Goal: Task Accomplishment & Management: Use online tool/utility

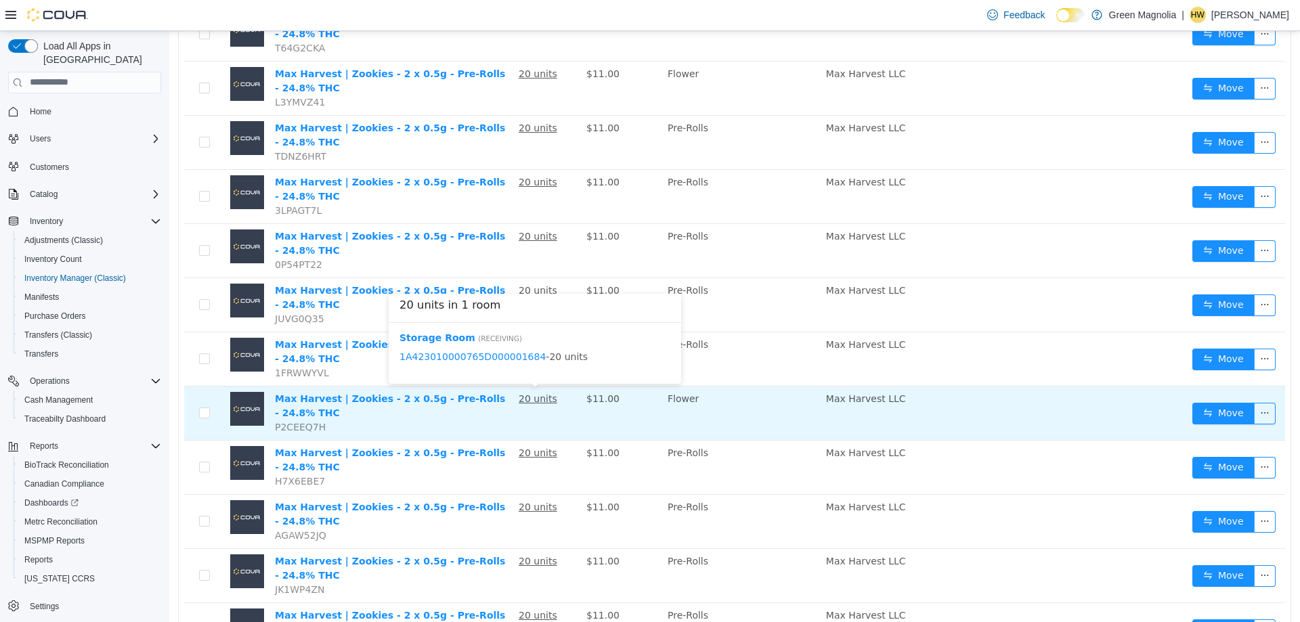
scroll to position [880, 0]
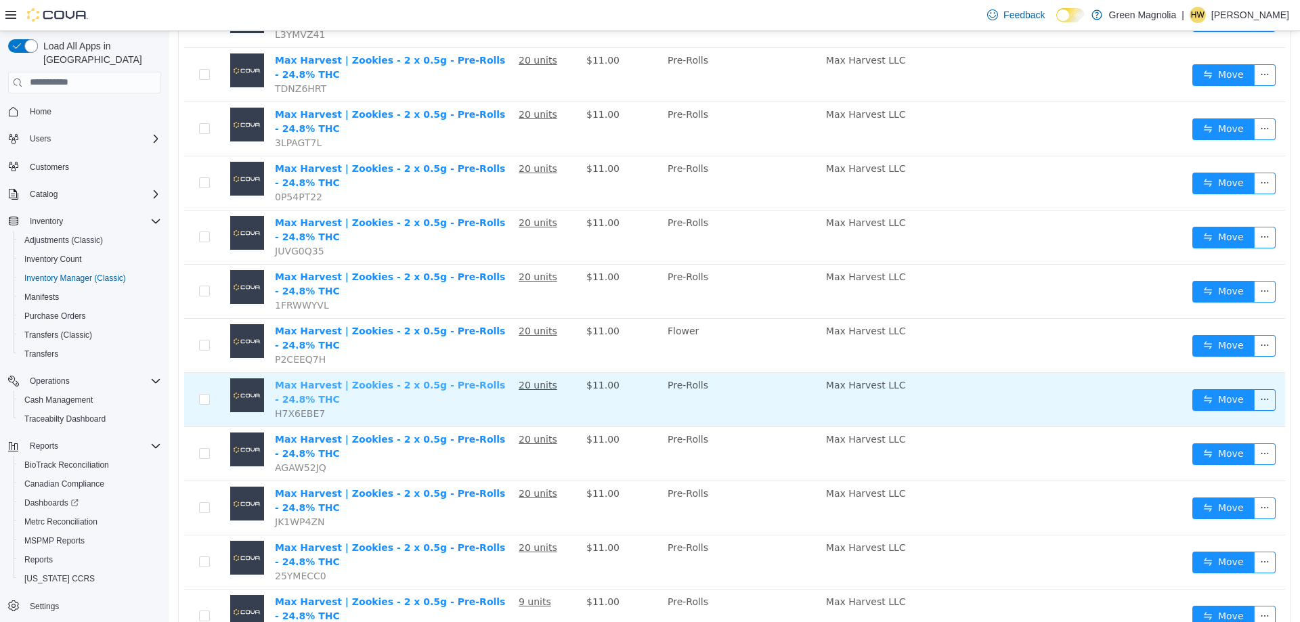
click at [477, 387] on link "Max Harvest | Zookies - 2 x 0.5g - Pre-Rolls - 24.8% THC" at bounding box center [390, 391] width 230 height 25
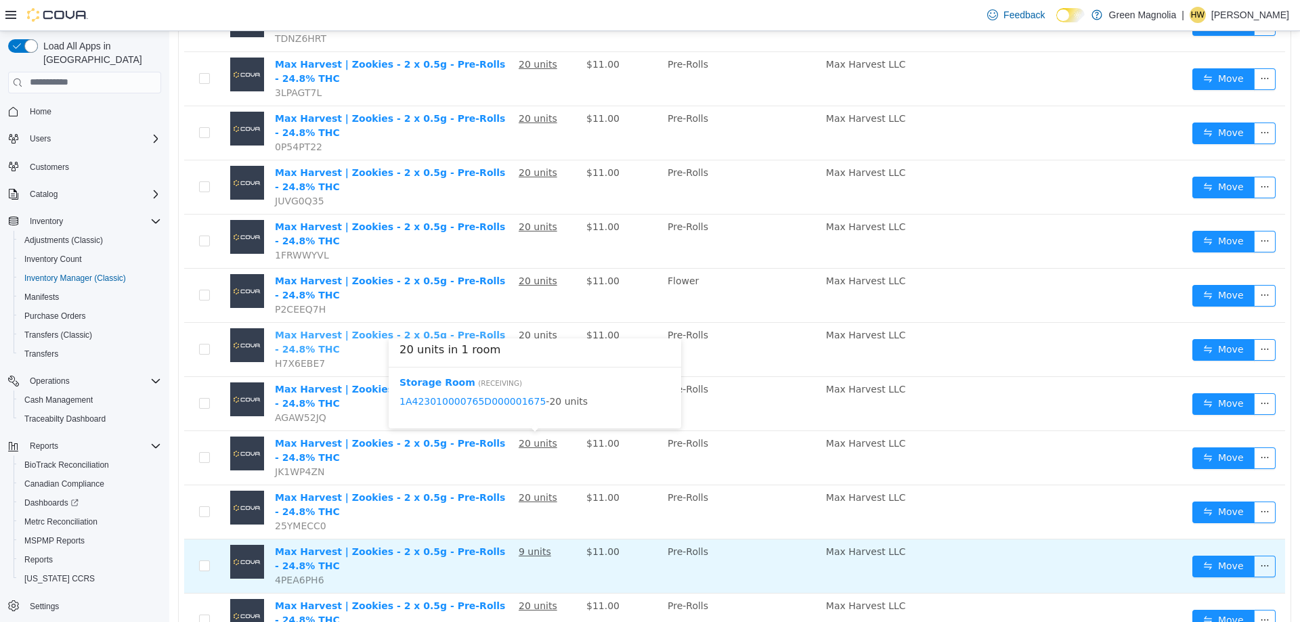
scroll to position [995, 0]
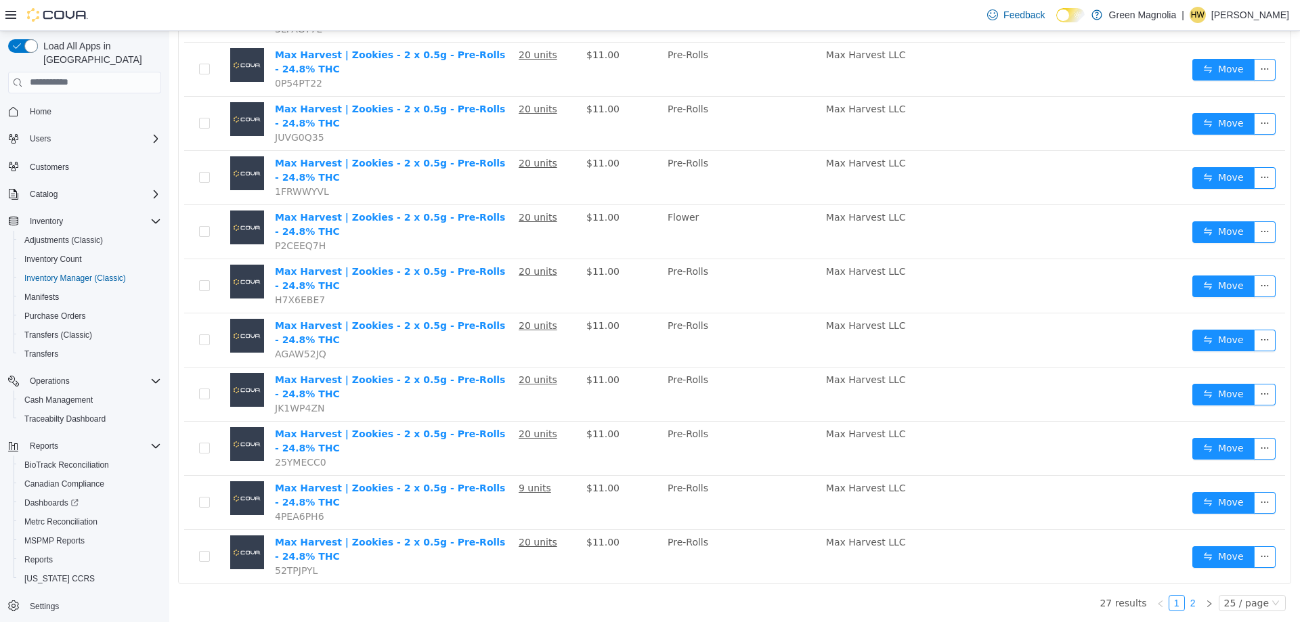
click at [1188, 605] on link "2" at bounding box center [1193, 602] width 15 height 15
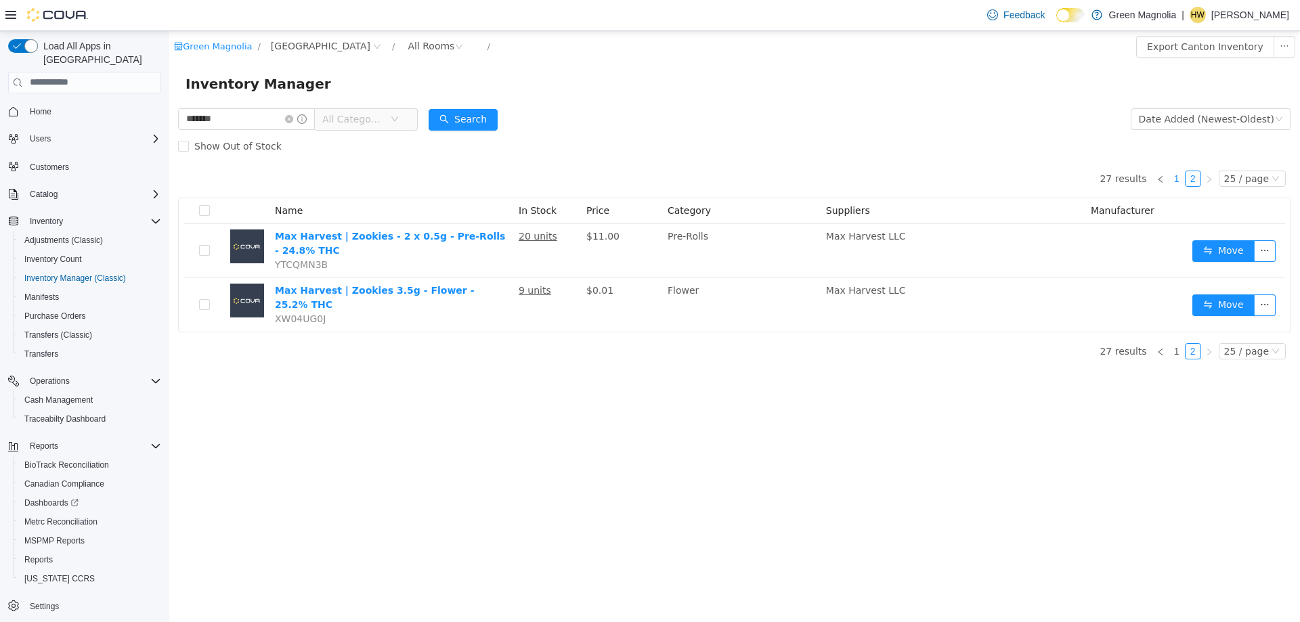
click at [1179, 181] on link "1" at bounding box center [1176, 178] width 15 height 15
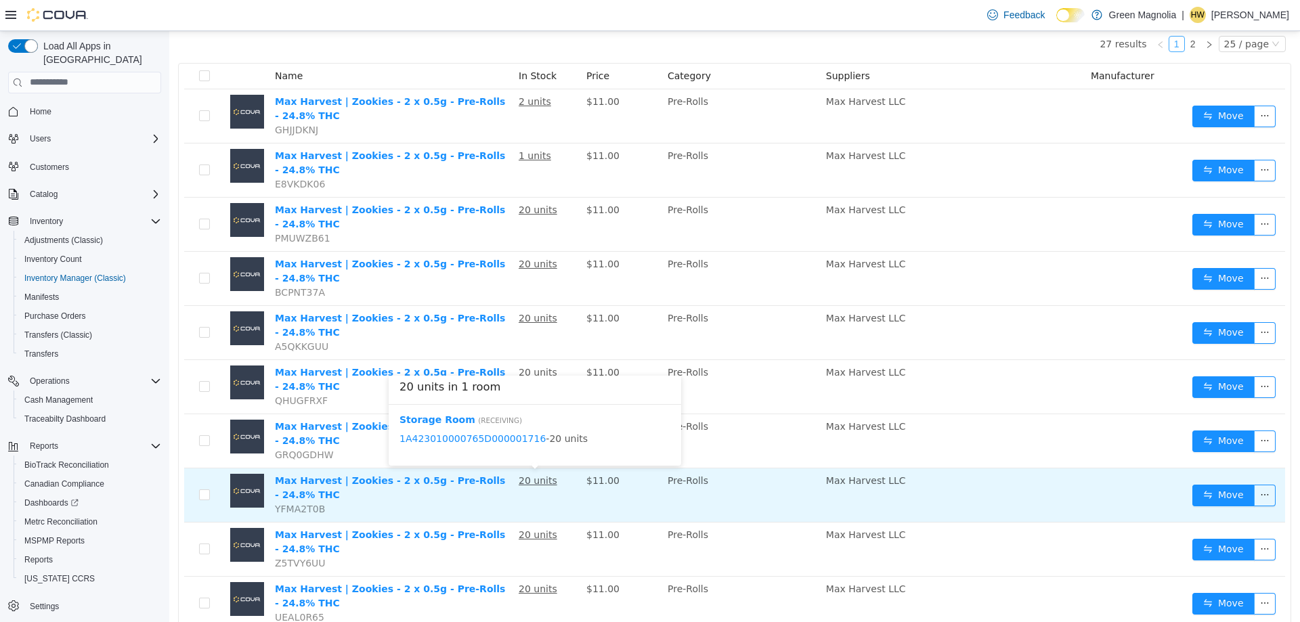
scroll to position [135, 0]
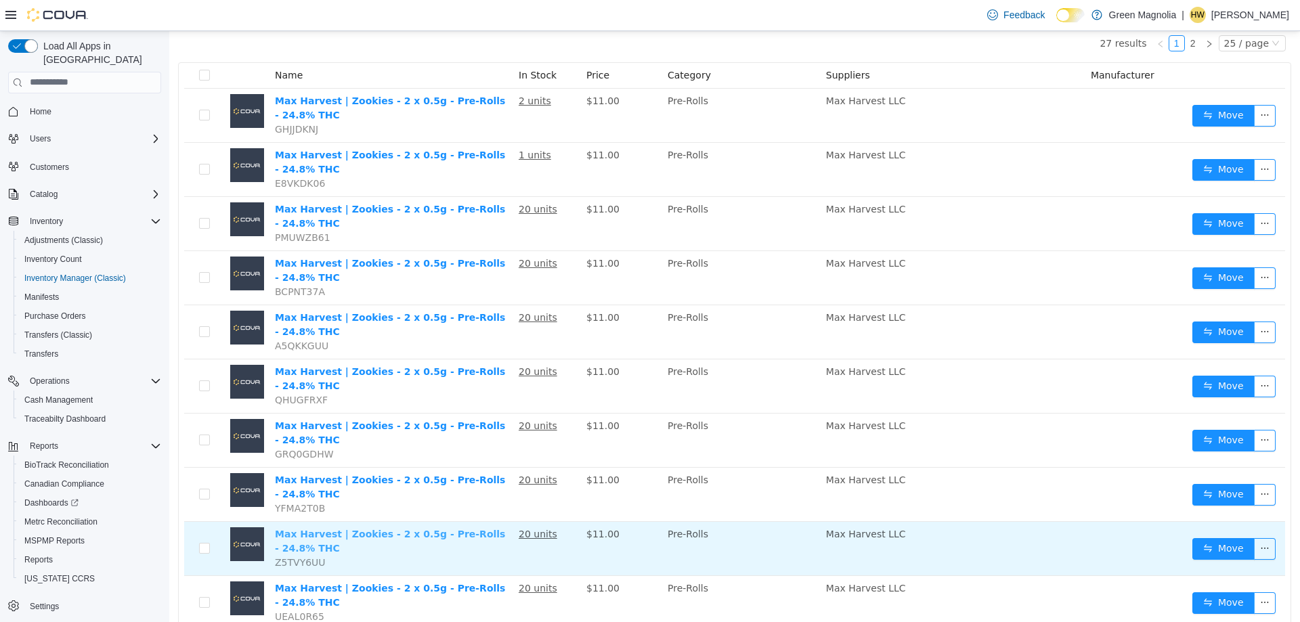
click at [472, 536] on link "Max Harvest | Zookies - 2 x 0.5g - Pre-Rolls - 24.8% THC" at bounding box center [390, 540] width 230 height 25
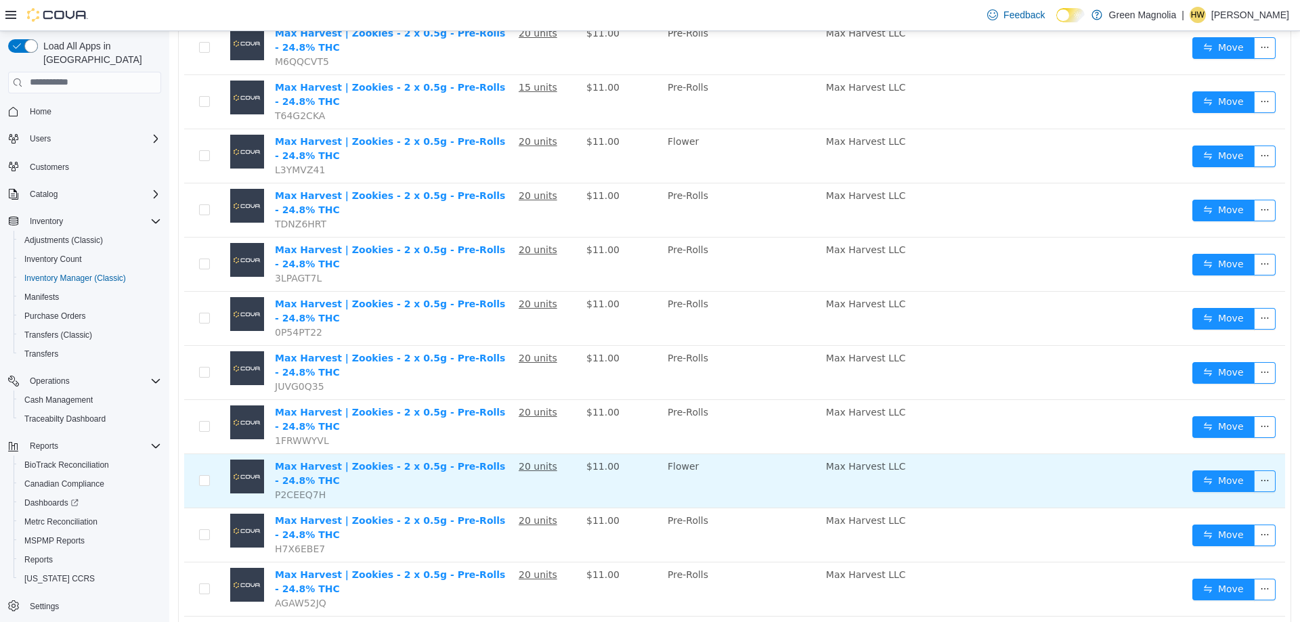
scroll to position [813, 0]
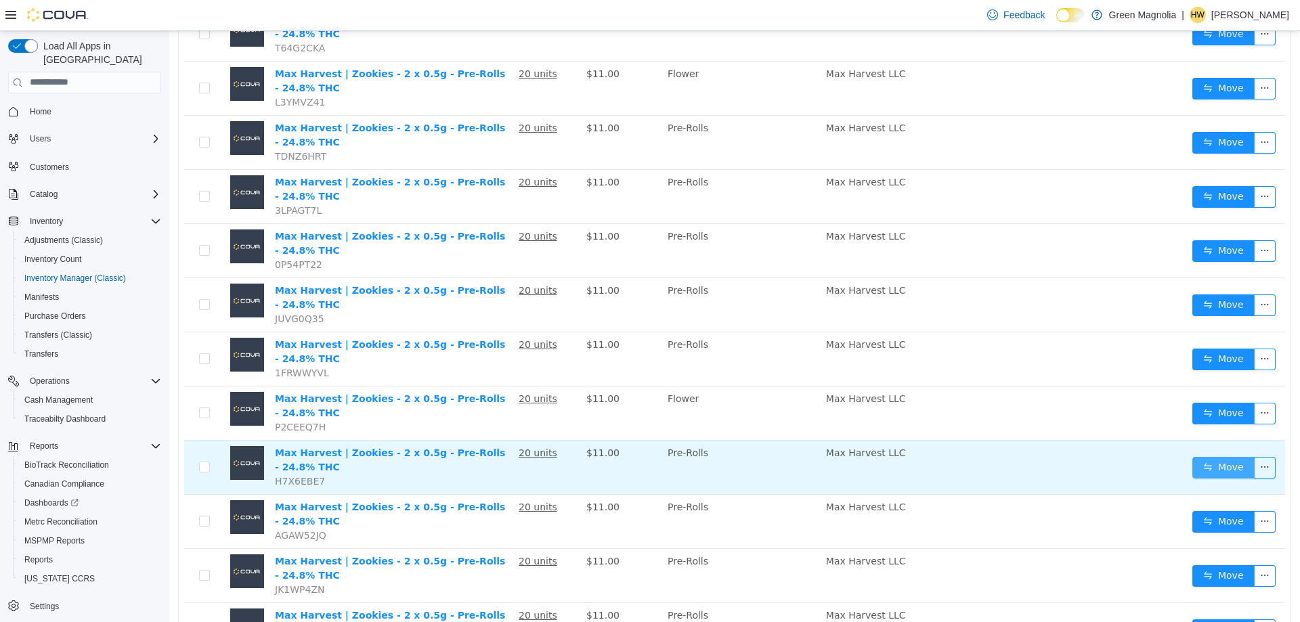
click at [1216, 465] on button "Move" at bounding box center [1223, 467] width 62 height 22
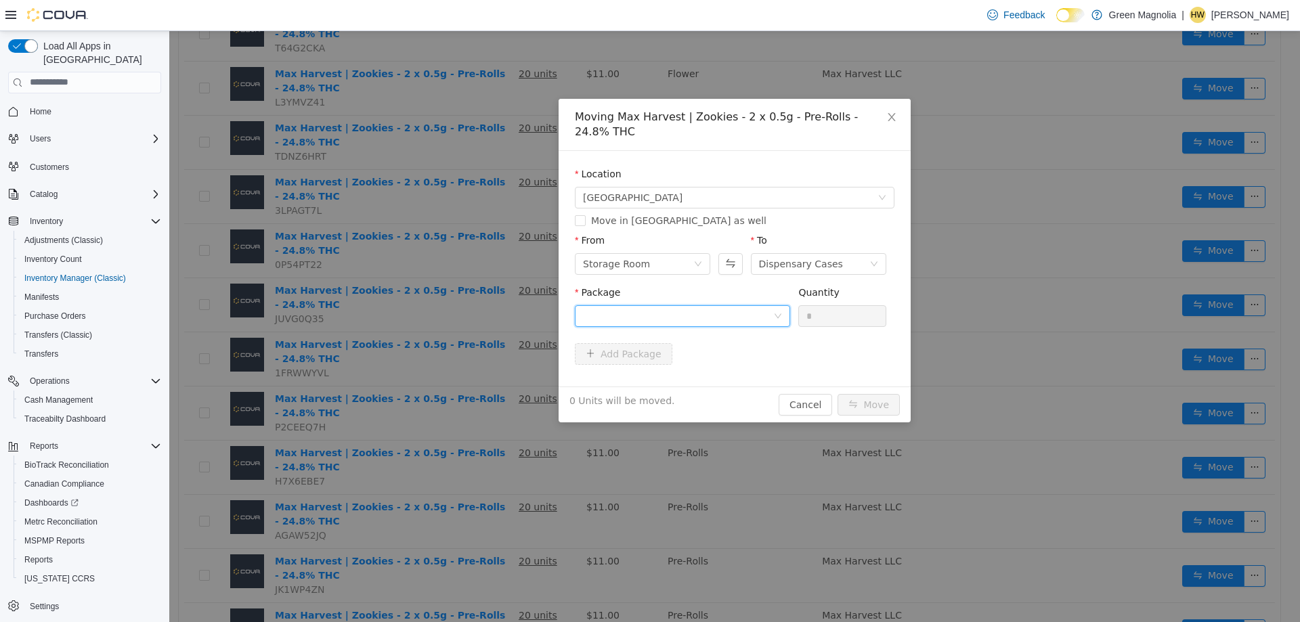
click at [643, 305] on div at bounding box center [678, 315] width 190 height 20
click at [664, 354] on strong "1A423010000765D000001682" at bounding box center [663, 349] width 160 height 11
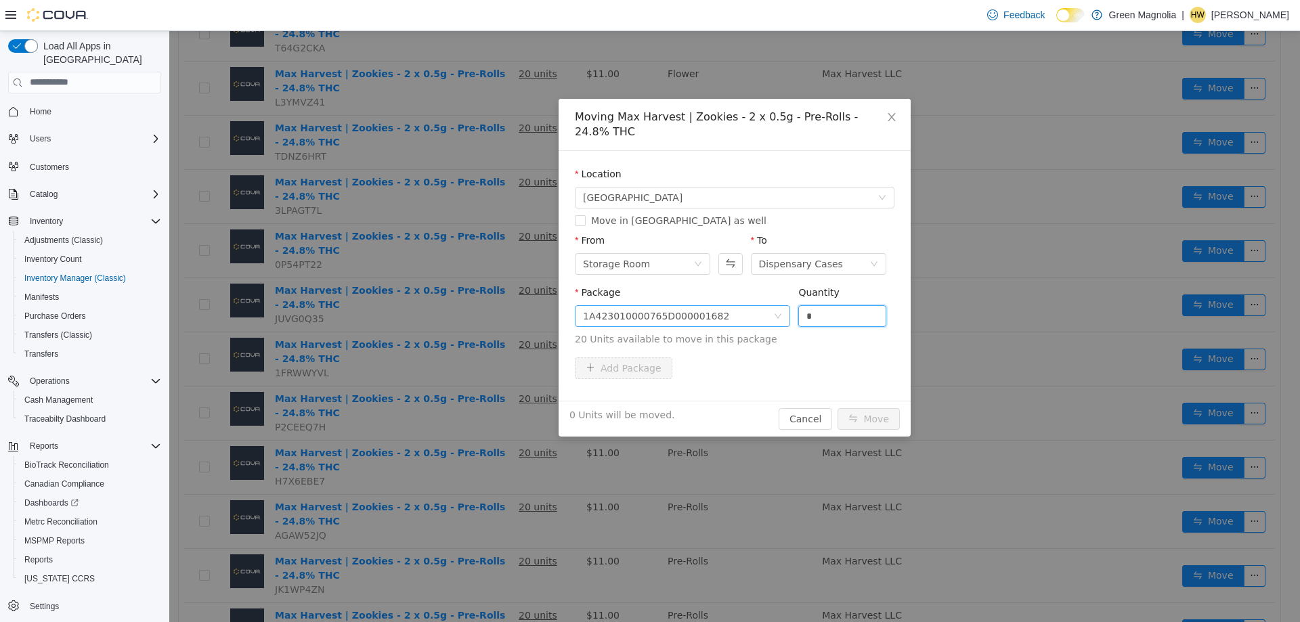
drag, startPoint x: 857, startPoint y: 295, endPoint x: 758, endPoint y: 307, distance: 98.9
click at [758, 307] on span "Package 1A423010000765D000001682 Quantity * 20 Units available to move in this …" at bounding box center [735, 316] width 320 height 60
type input "**"
click at [838, 408] on button "Move" at bounding box center [869, 419] width 62 height 22
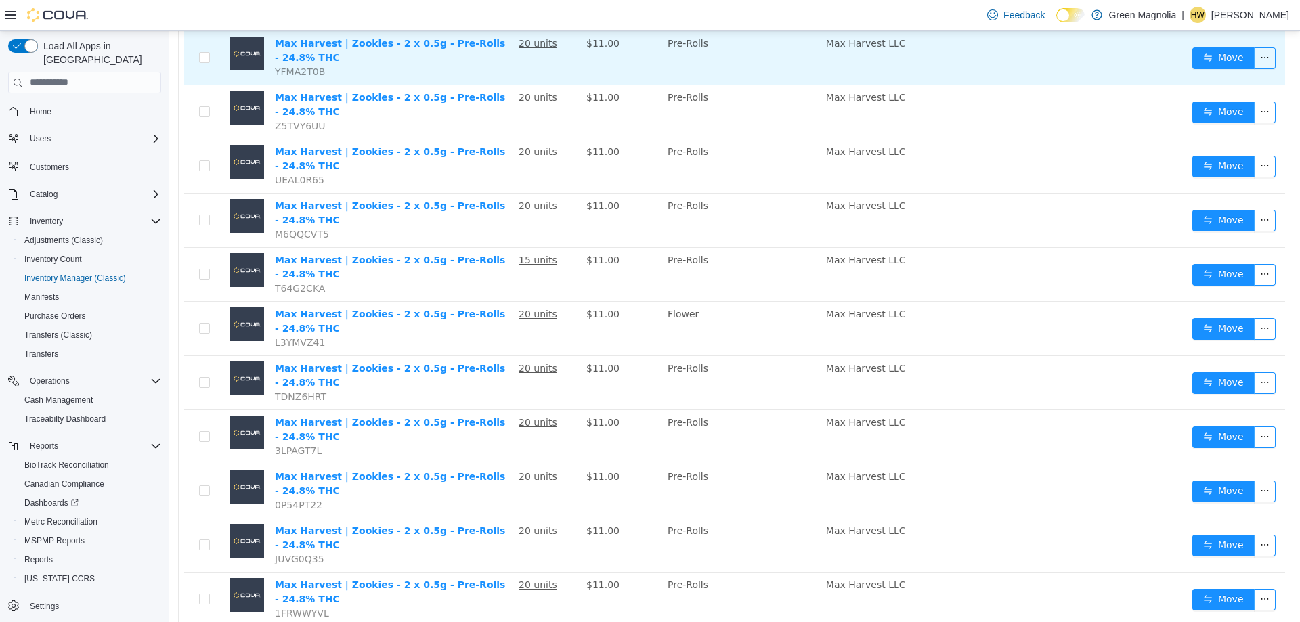
scroll to position [542, 0]
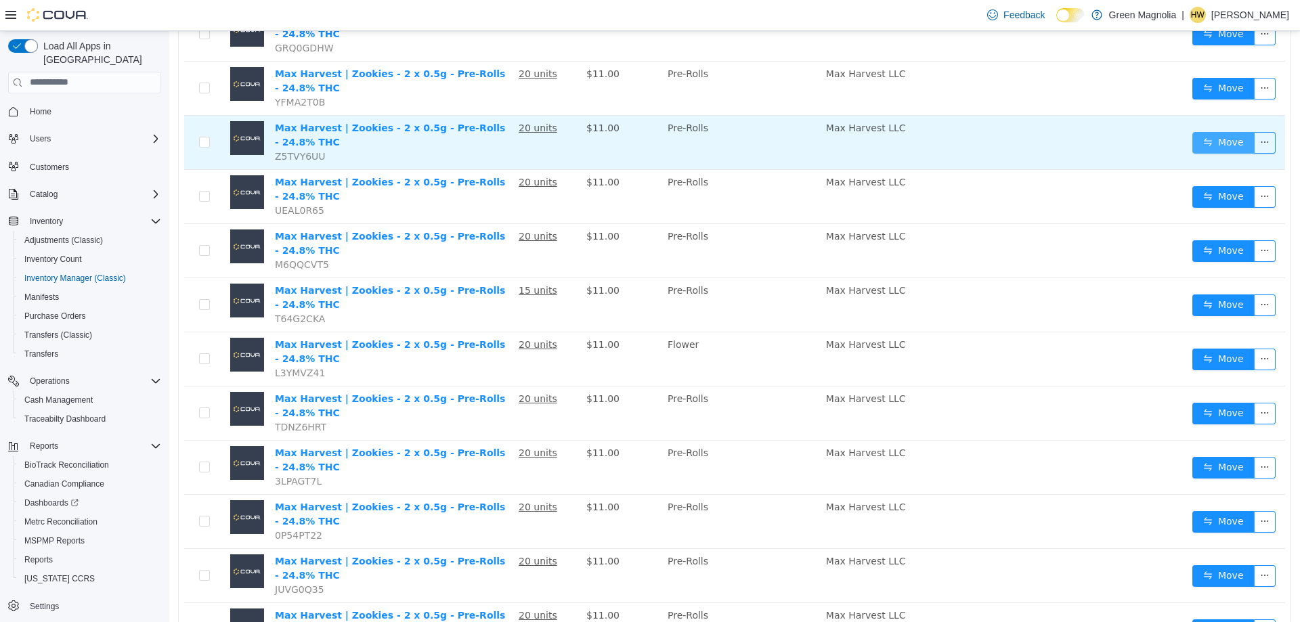
click at [1222, 142] on button "Move" at bounding box center [1223, 142] width 62 height 22
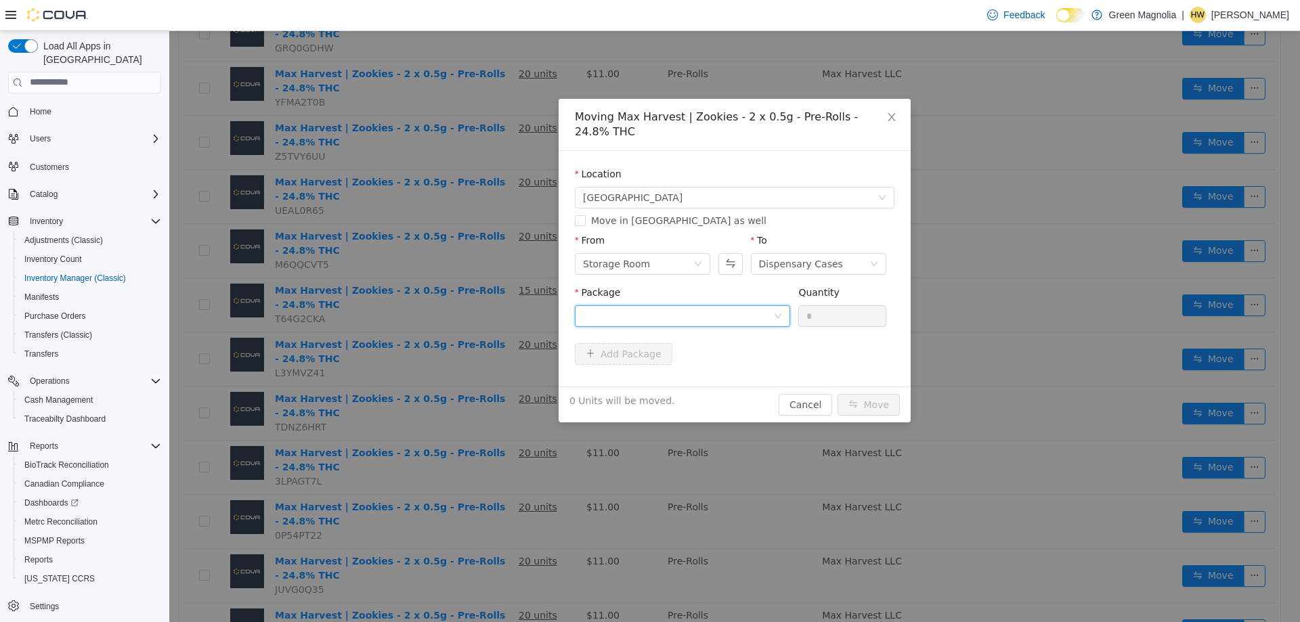
click at [734, 305] on div at bounding box center [678, 315] width 190 height 20
click at [675, 355] on strong "1A423010000765D000001714" at bounding box center [663, 349] width 160 height 11
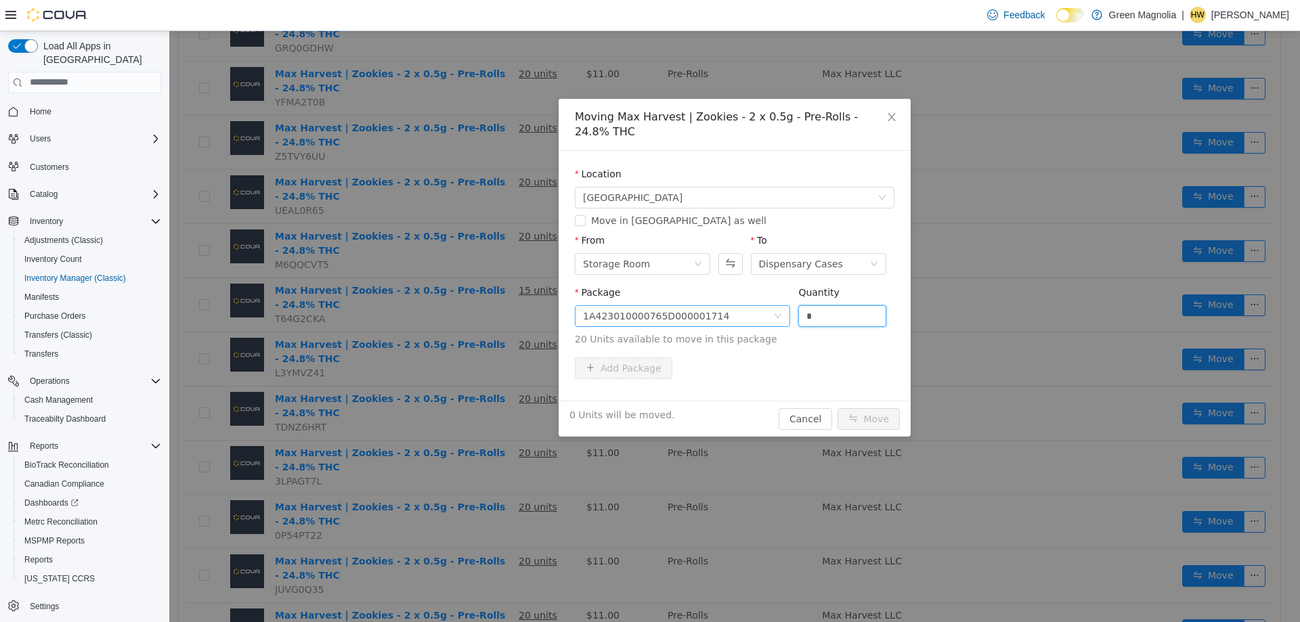
drag, startPoint x: 852, startPoint y: 305, endPoint x: 748, endPoint y: 301, distance: 103.7
click at [748, 301] on span "Package 1A423010000765D000001714 Quantity * 20 Units available to move in this …" at bounding box center [735, 316] width 320 height 60
type input "**"
click at [838, 408] on button "Move" at bounding box center [869, 419] width 62 height 22
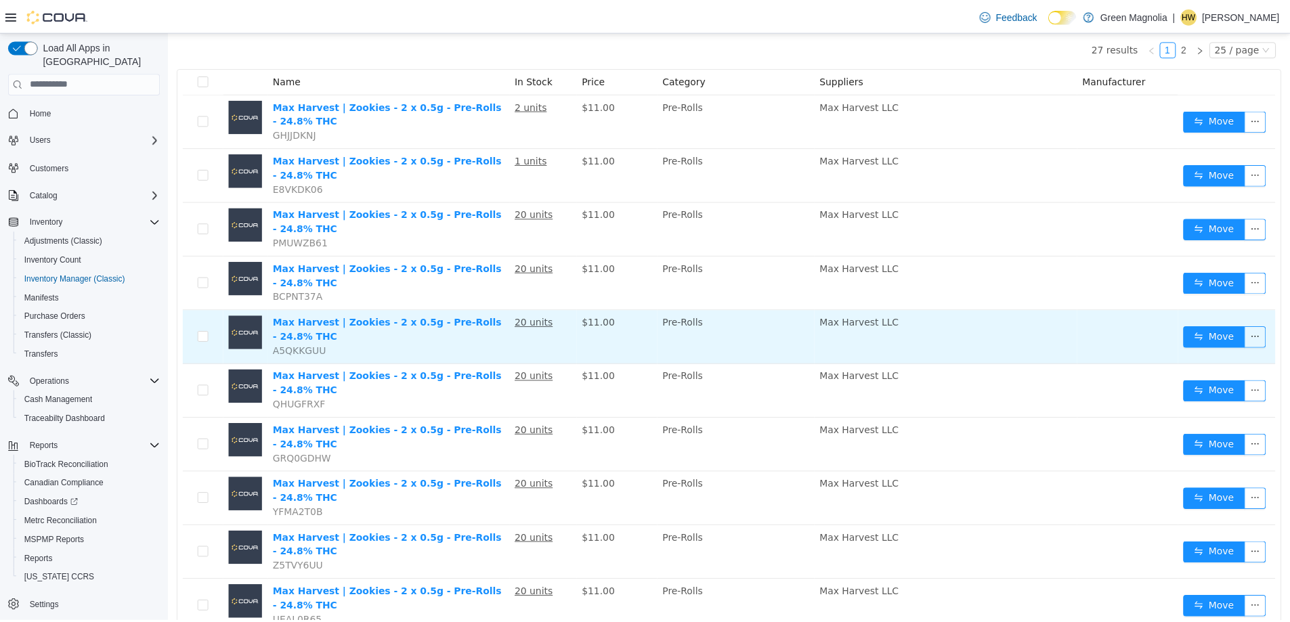
scroll to position [0, 0]
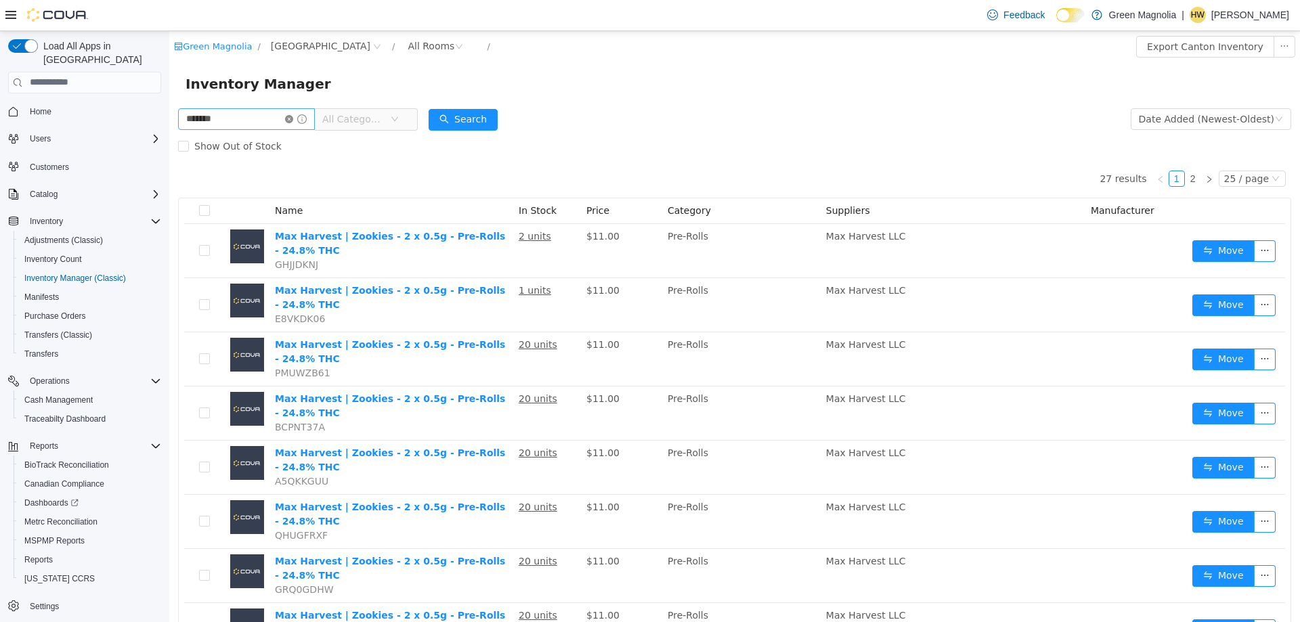
click at [293, 120] on icon "icon: close-circle" at bounding box center [289, 118] width 8 height 8
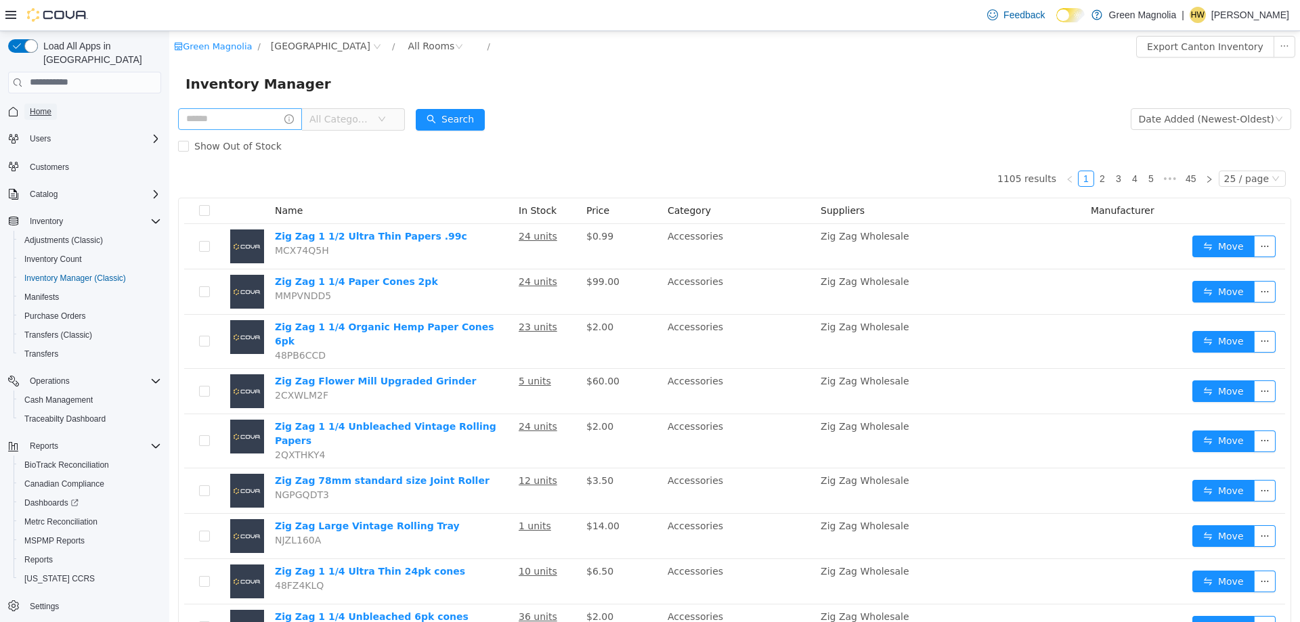
click at [45, 106] on span "Home" at bounding box center [41, 111] width 22 height 11
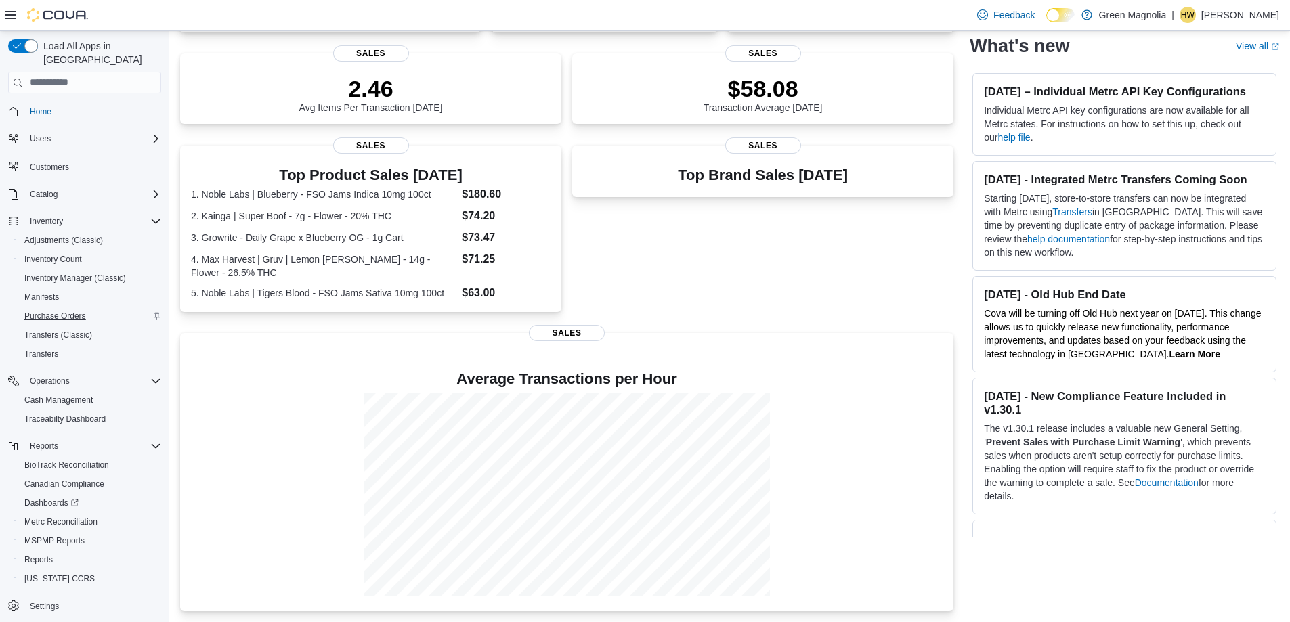
scroll to position [1, 0]
click at [47, 553] on span "Reports" at bounding box center [38, 558] width 28 height 11
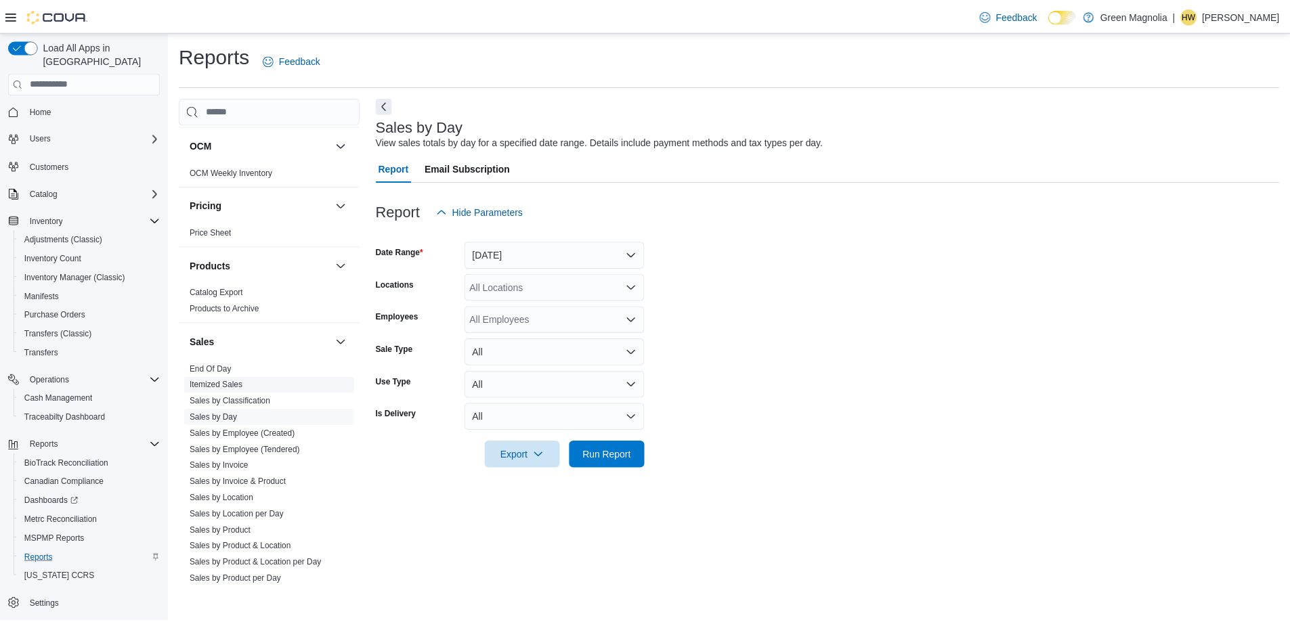
scroll to position [813, 0]
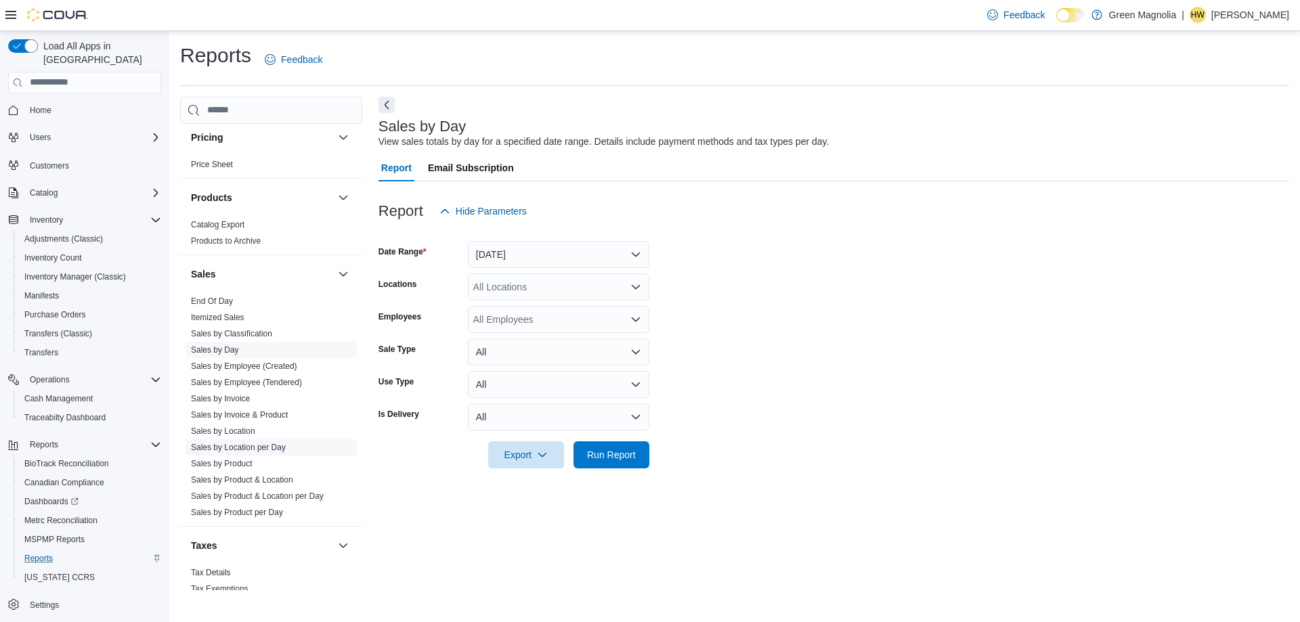
click at [269, 448] on link "Sales by Location per Day" at bounding box center [238, 447] width 95 height 9
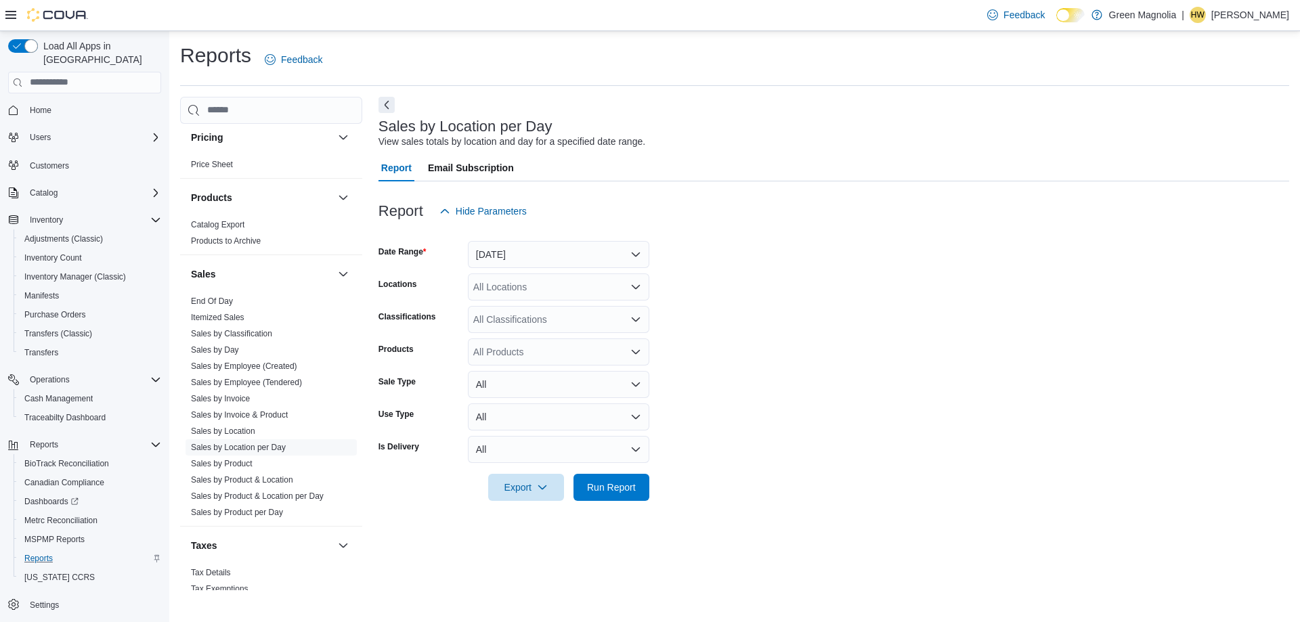
click at [629, 289] on div "All Locations" at bounding box center [558, 287] width 181 height 27
click at [503, 334] on span "[GEOGRAPHIC_DATA]" at bounding box center [546, 330] width 99 height 14
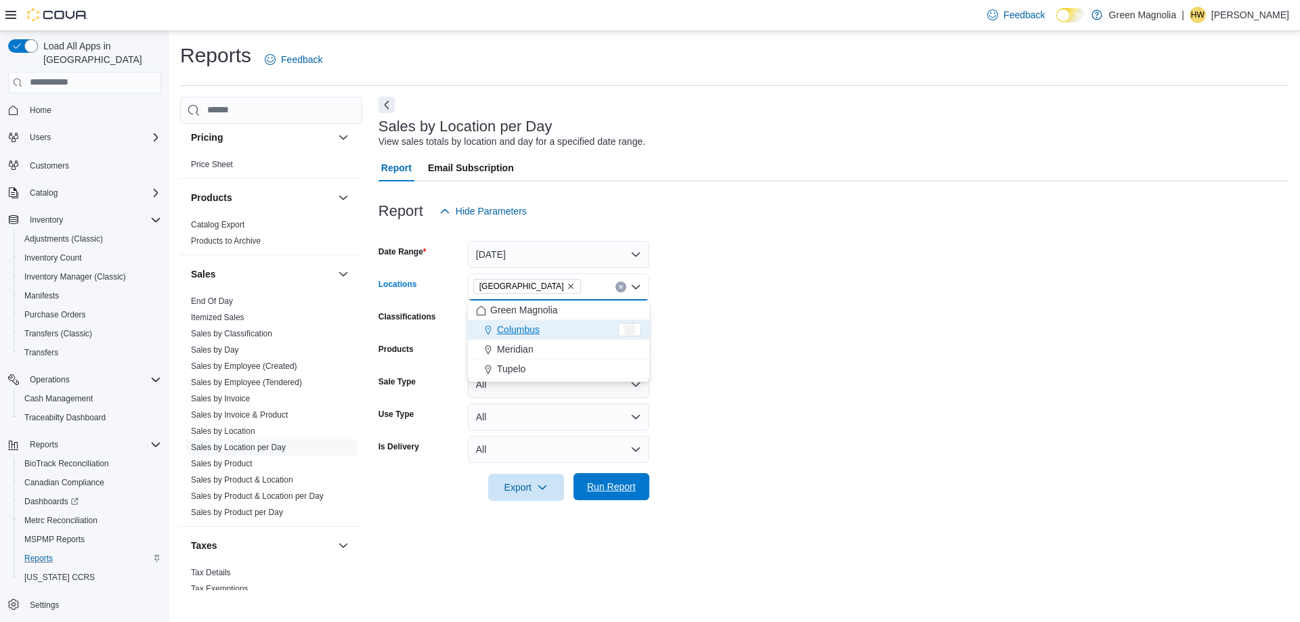
click at [618, 494] on span "Run Report" at bounding box center [612, 486] width 60 height 27
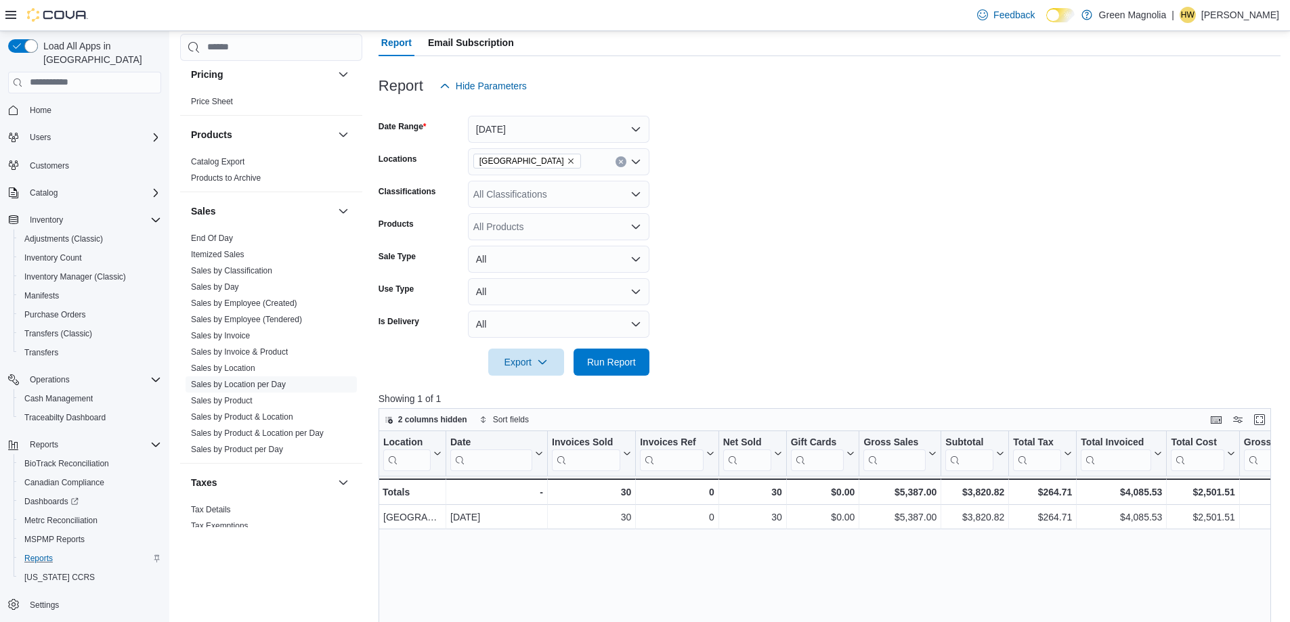
scroll to position [135, 0]
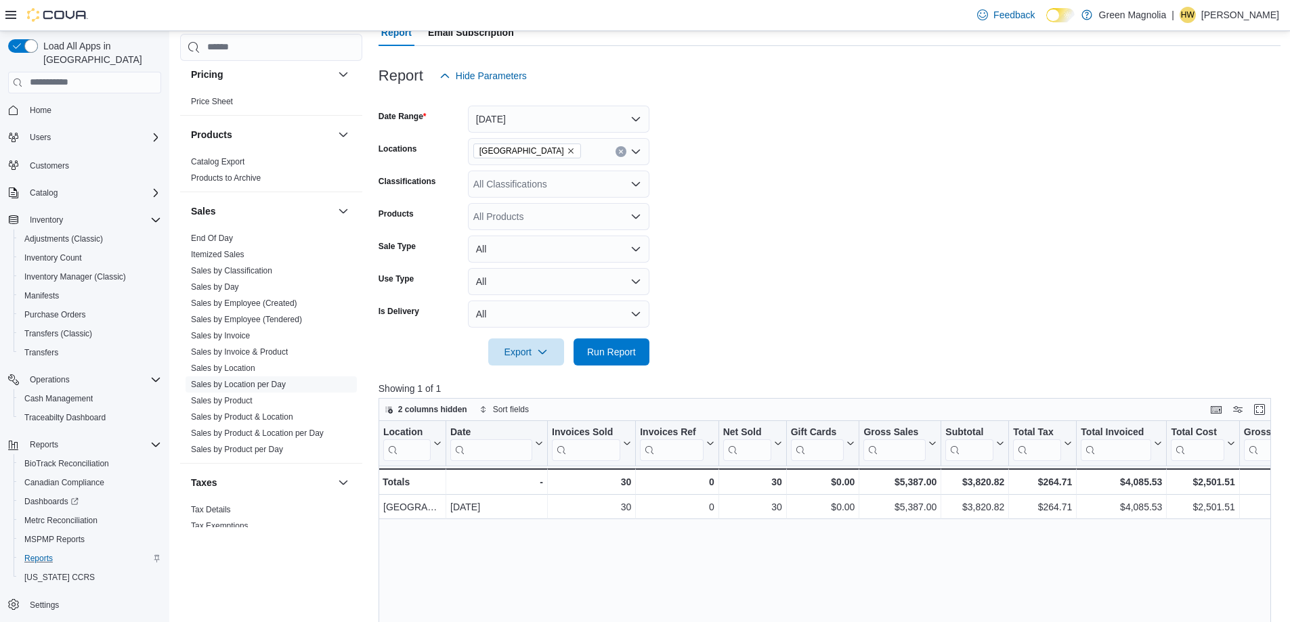
click at [567, 152] on icon "Remove Canton from selection in this group" at bounding box center [571, 151] width 8 height 8
click at [521, 234] on span "Meridian" at bounding box center [515, 234] width 37 height 14
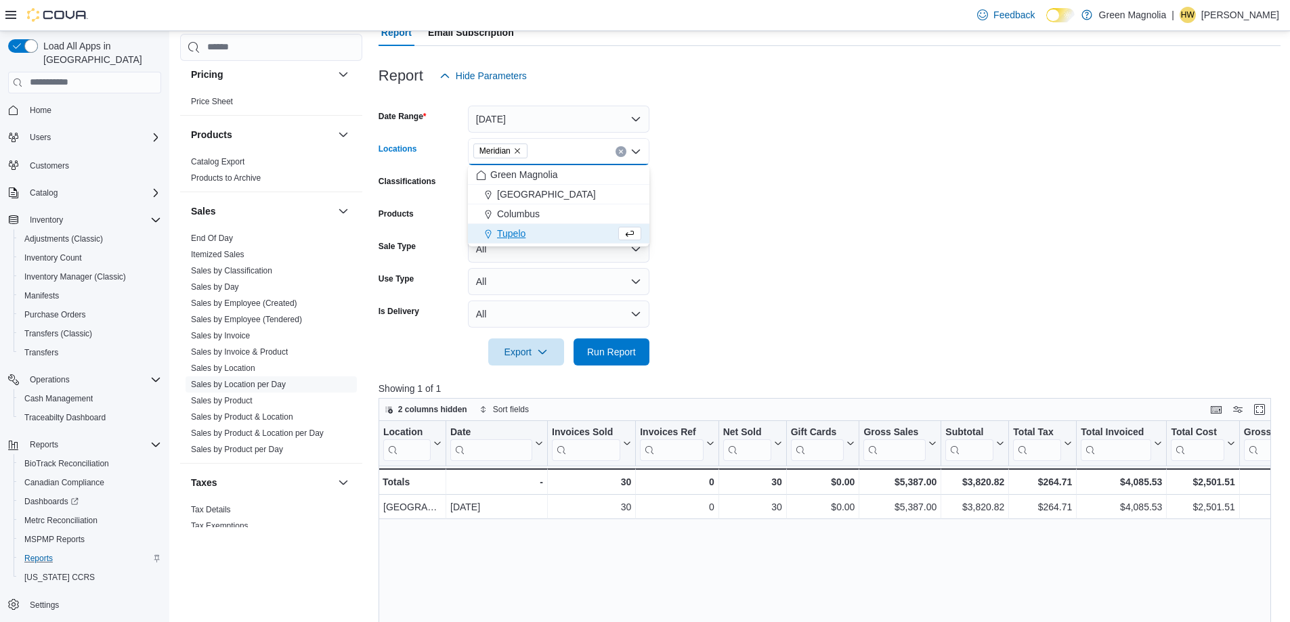
click at [767, 211] on form "Date Range [DATE] Locations Meridian Combo box. Selected. Meridian. Press Backs…" at bounding box center [830, 227] width 902 height 276
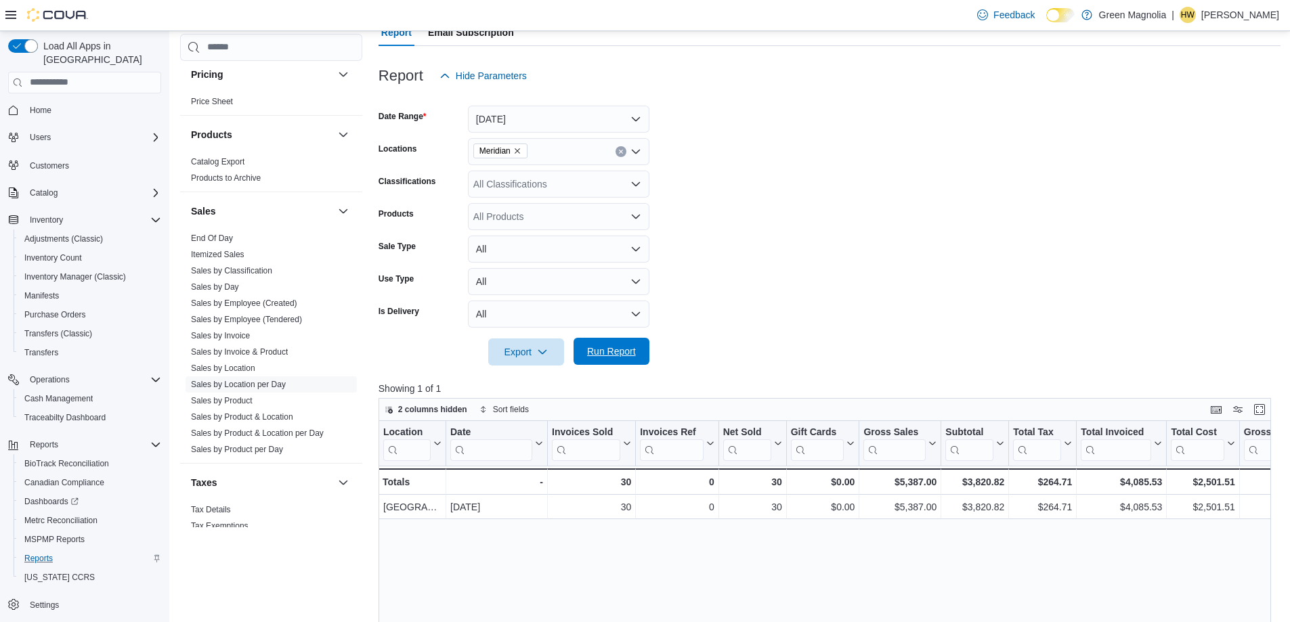
click at [626, 356] on span "Run Report" at bounding box center [611, 352] width 49 height 14
click at [46, 105] on span "Home" at bounding box center [41, 110] width 22 height 11
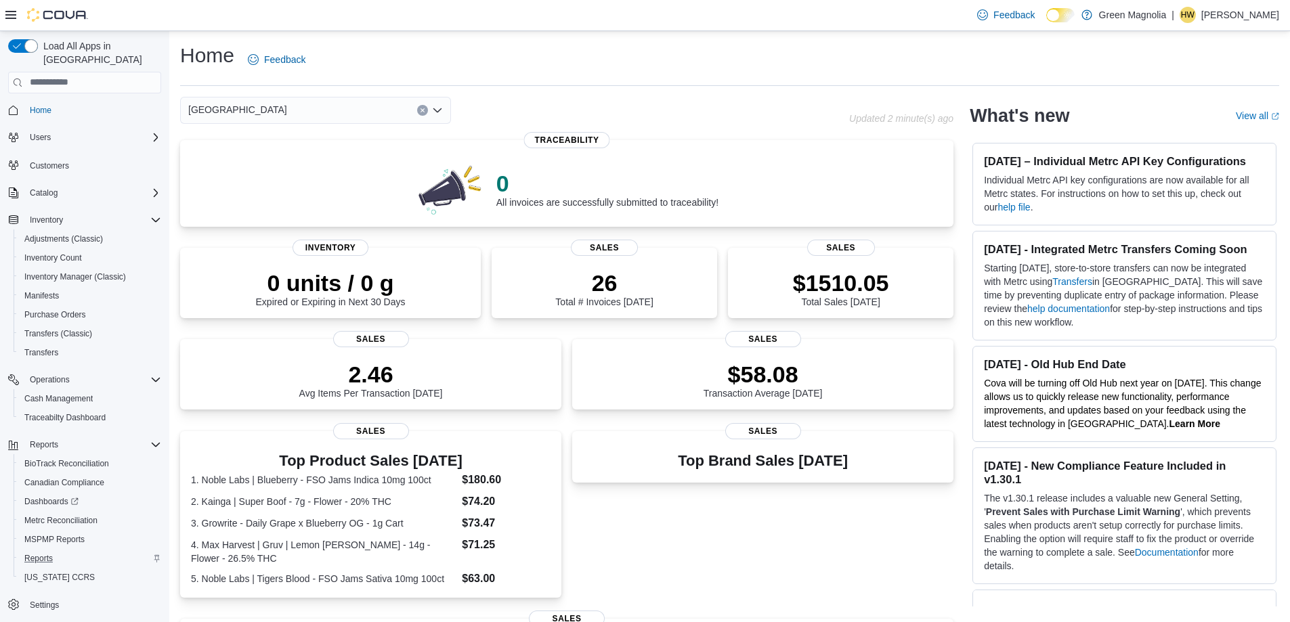
click at [420, 110] on icon "Clear input" at bounding box center [422, 110] width 5 height 5
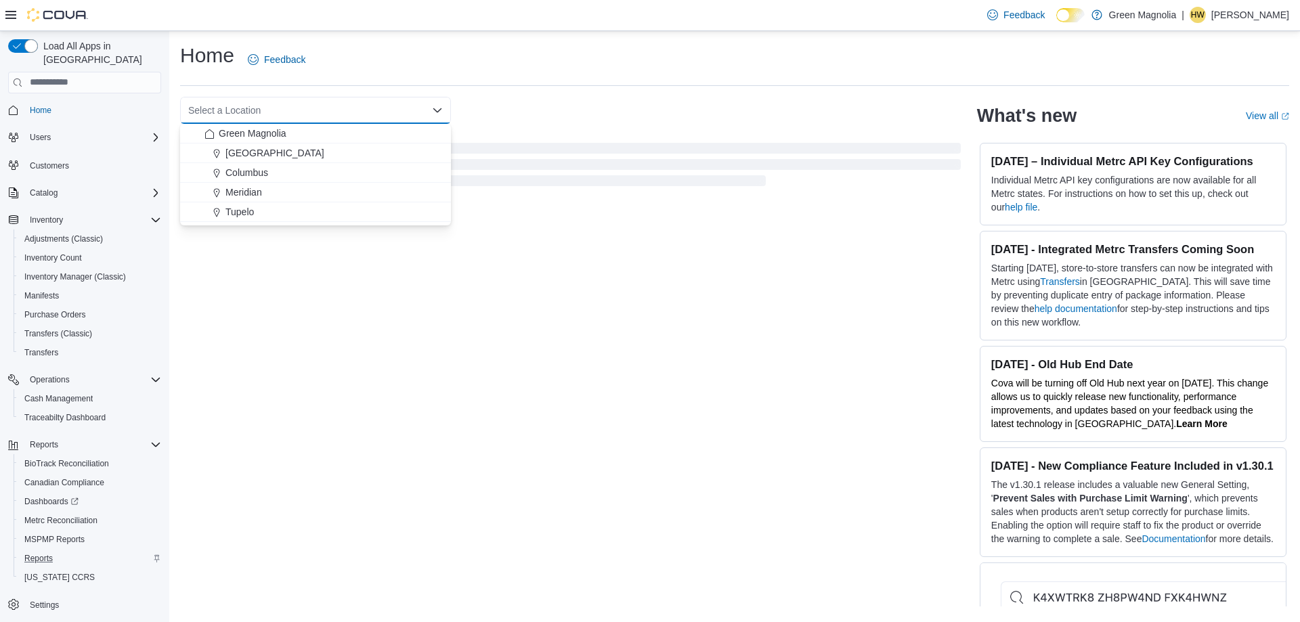
click at [403, 111] on div "Select a Location Combo box. Selected. Combo box input. Select a Location. Type…" at bounding box center [315, 110] width 271 height 27
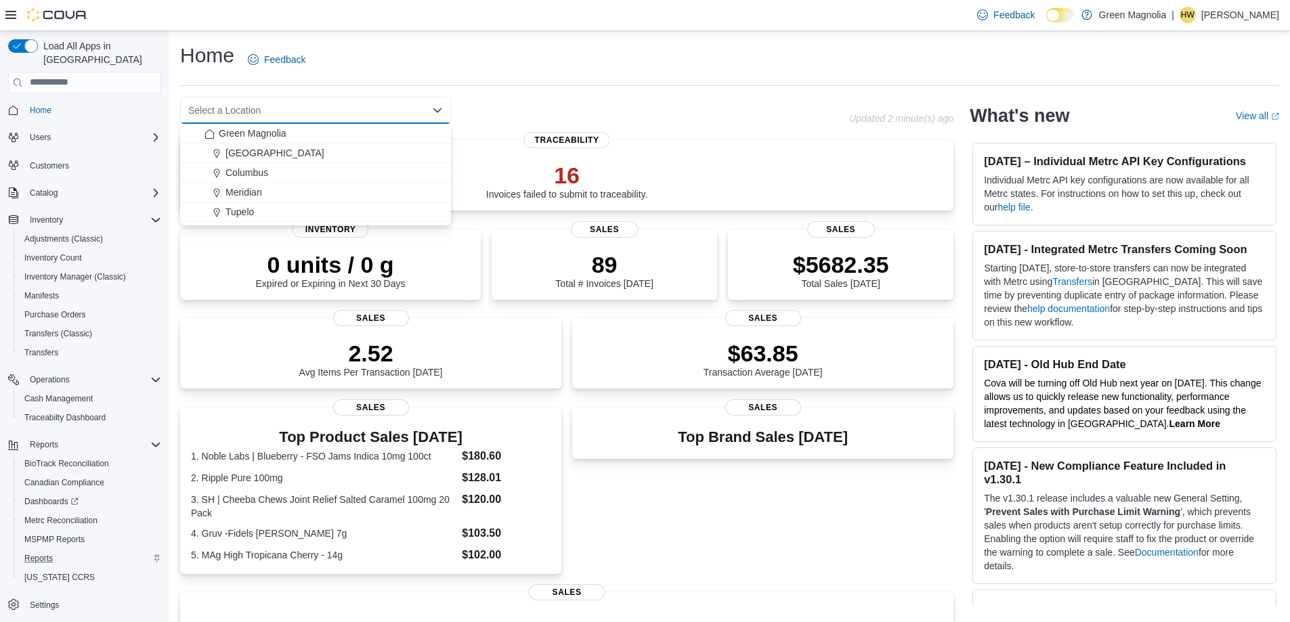
click at [244, 195] on span "Meridian" at bounding box center [243, 193] width 37 height 14
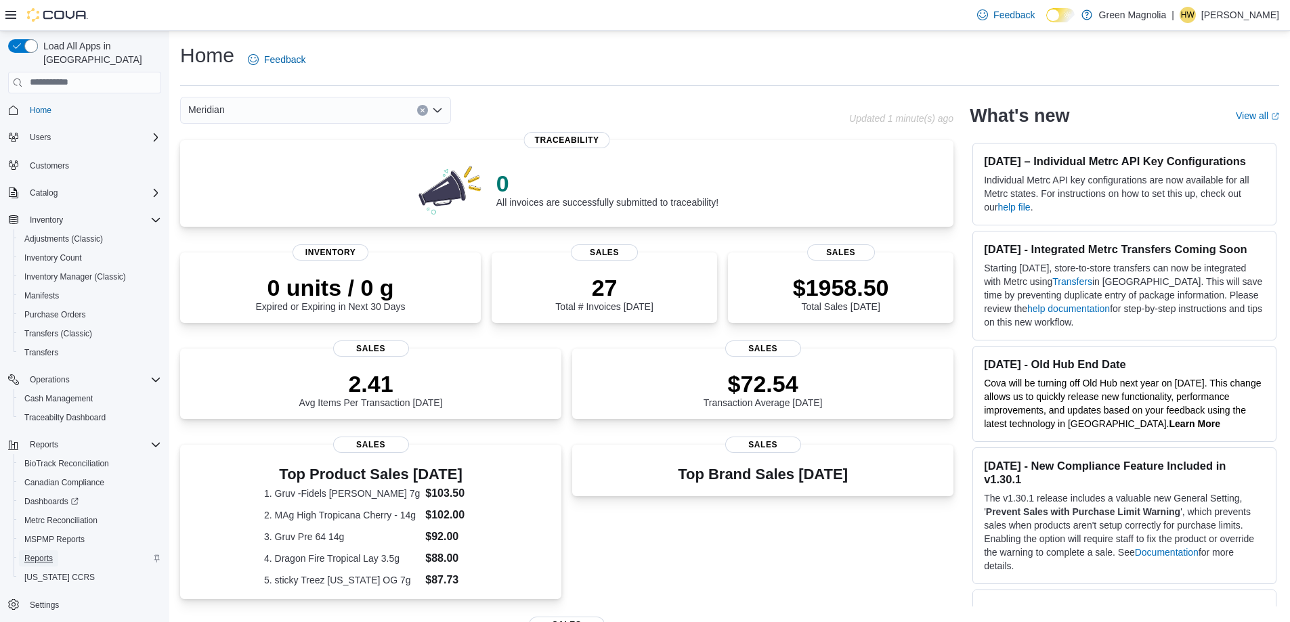
click at [47, 553] on span "Reports" at bounding box center [38, 558] width 28 height 11
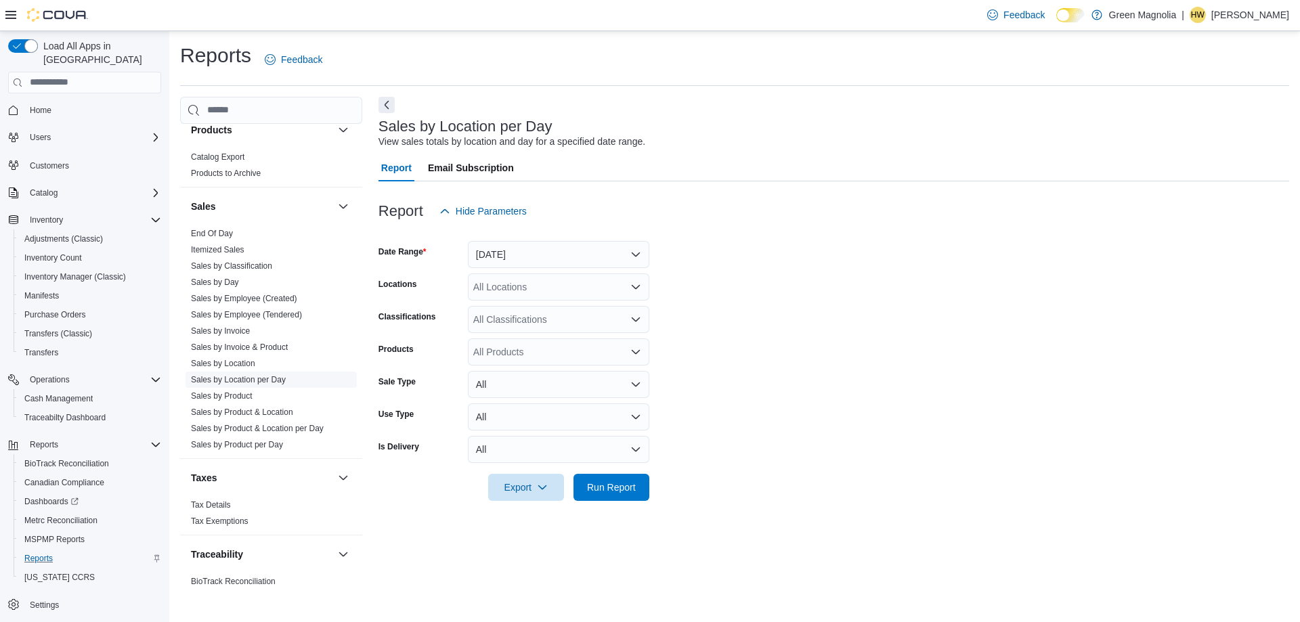
scroll to position [899, 0]
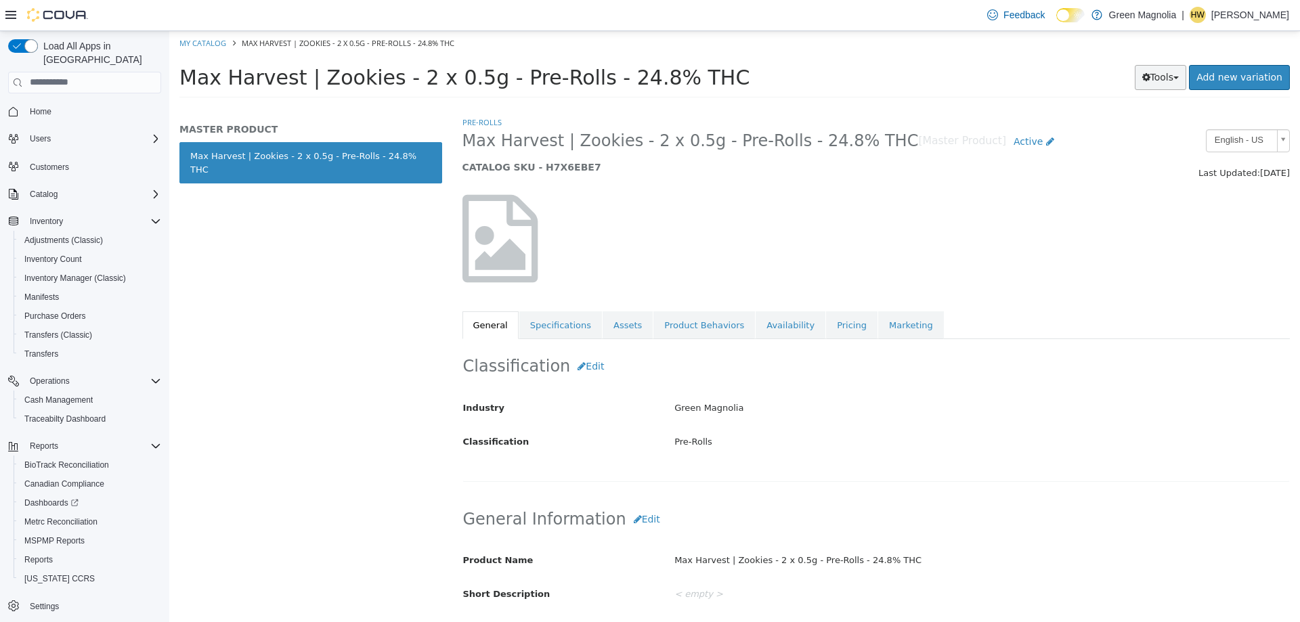
click at [1178, 78] on button "Tools" at bounding box center [1161, 76] width 52 height 25
click at [1130, 123] on link "Print Labels" at bounding box center [1132, 122] width 107 height 18
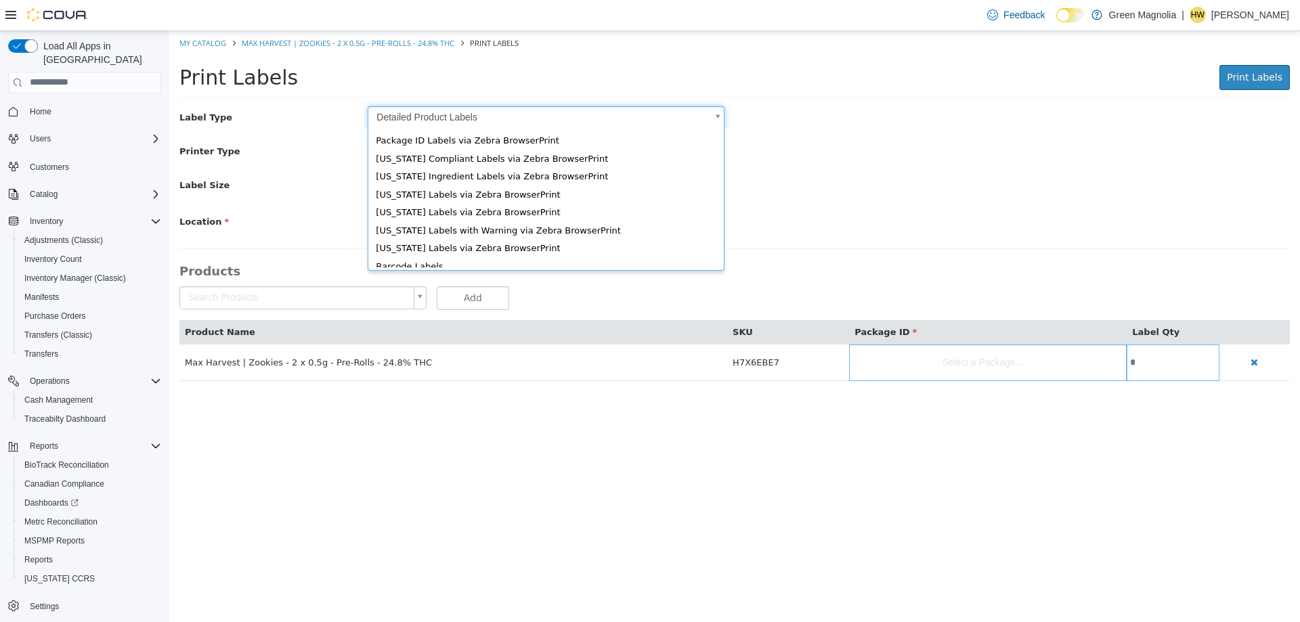
click at [496, 122] on body "Saving Bulk Changes... × My Catalog Max Harvest | Zookies - 2 x 0.5g - Pre-Roll…" at bounding box center [734, 212] width 1131 height 364
type input "*"
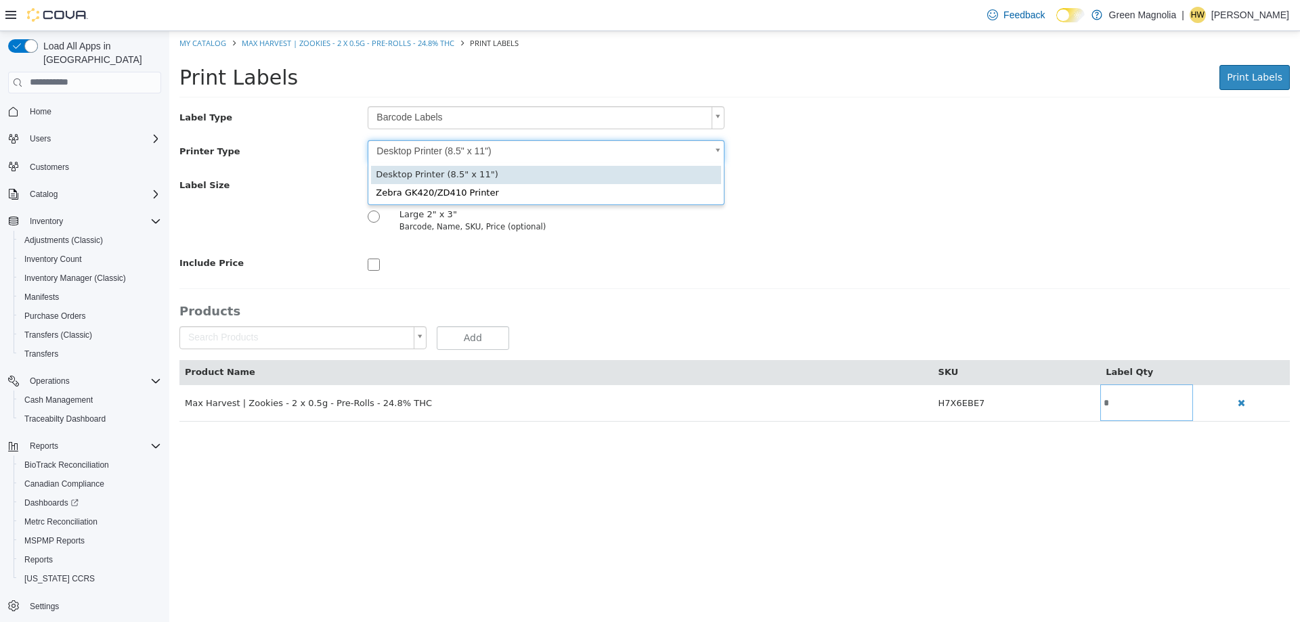
click at [469, 148] on body "Saving Bulk Changes... × My Catalog Max Harvest | Zookies - 2 x 0.5g - Pre-Roll…" at bounding box center [734, 232] width 1131 height 405
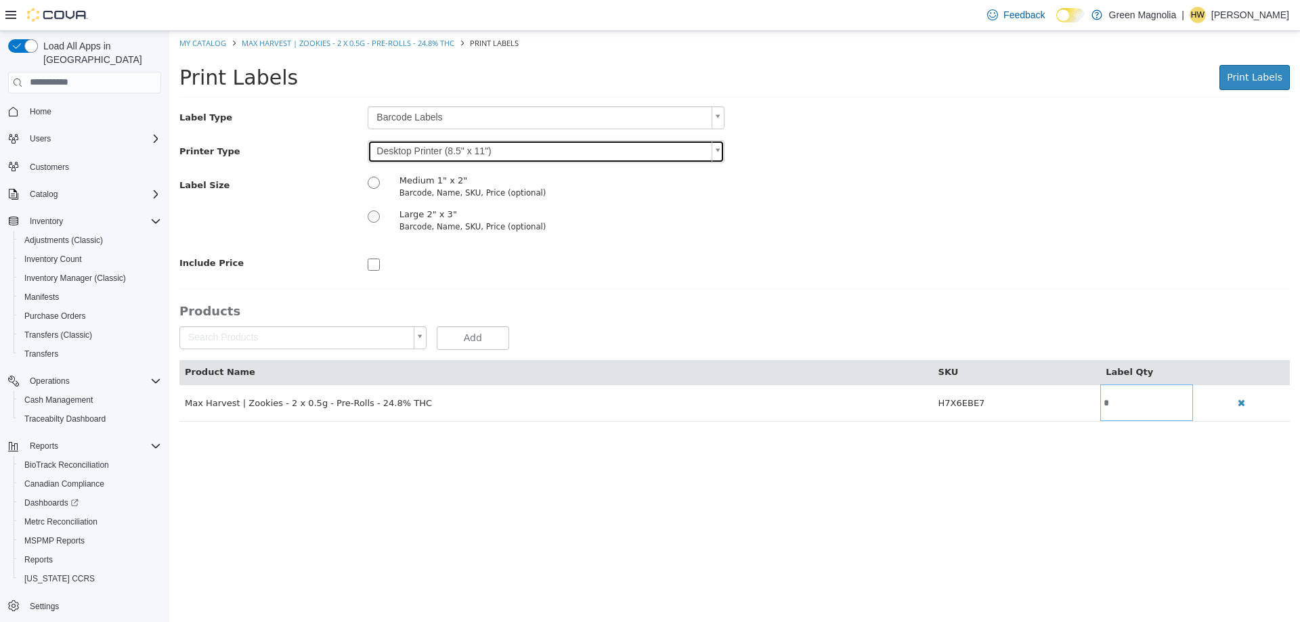
scroll to position [0, 0]
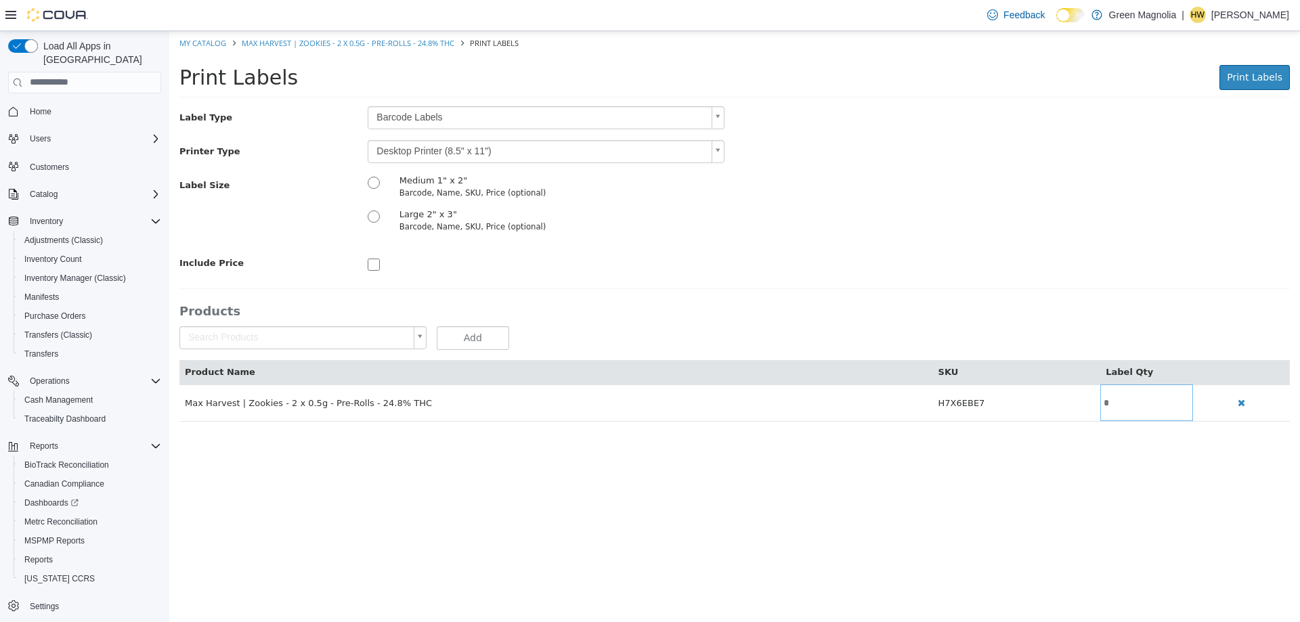
click at [480, 154] on body "Saving Bulk Changes... × My Catalog Max Harvest | Zookies - 2 x 0.5g - Pre-Roll…" at bounding box center [734, 232] width 1131 height 405
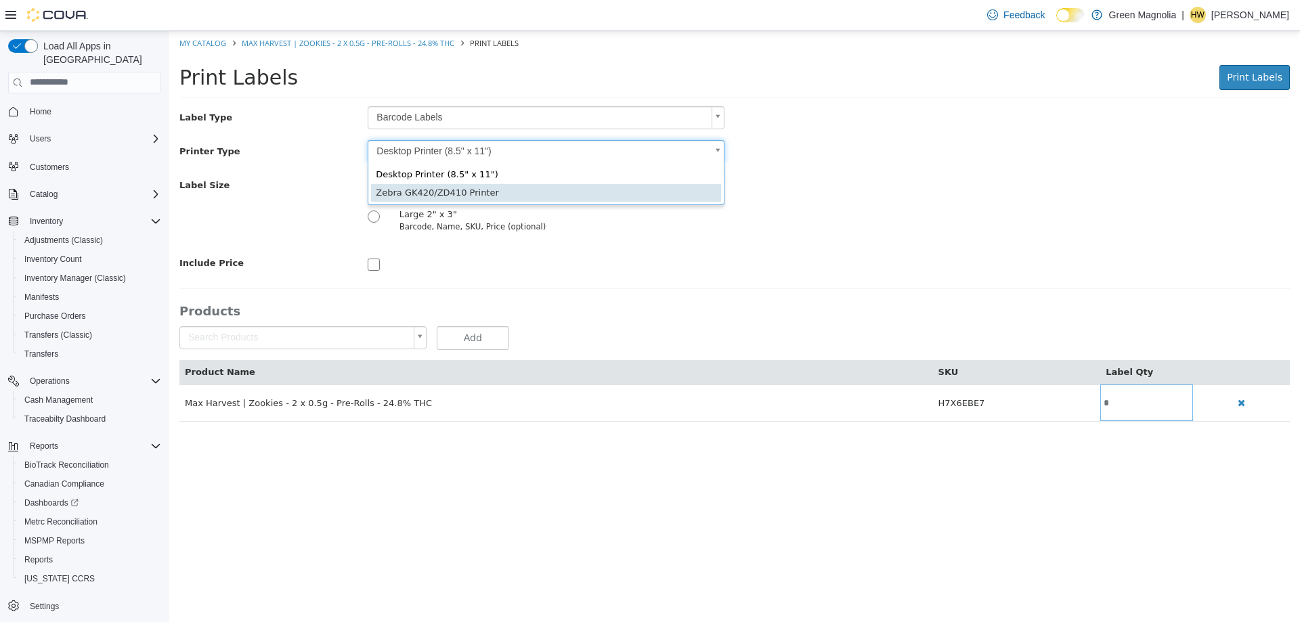
type input "*"
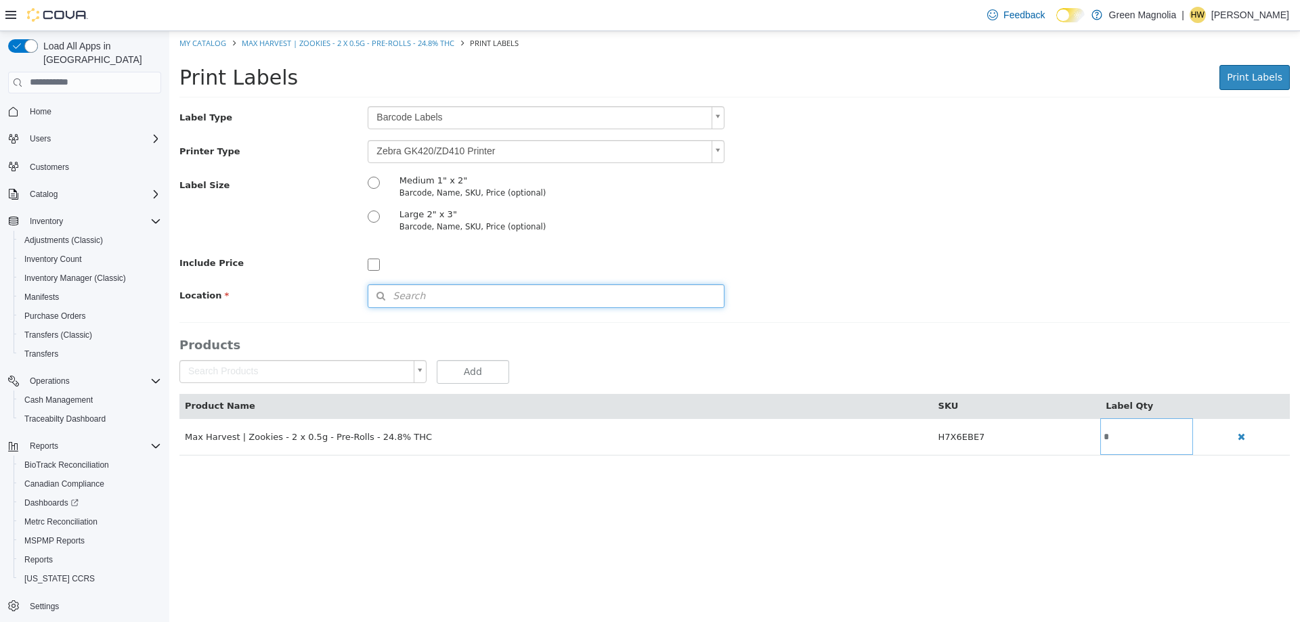
click at [450, 304] on button "Search" at bounding box center [546, 296] width 357 height 24
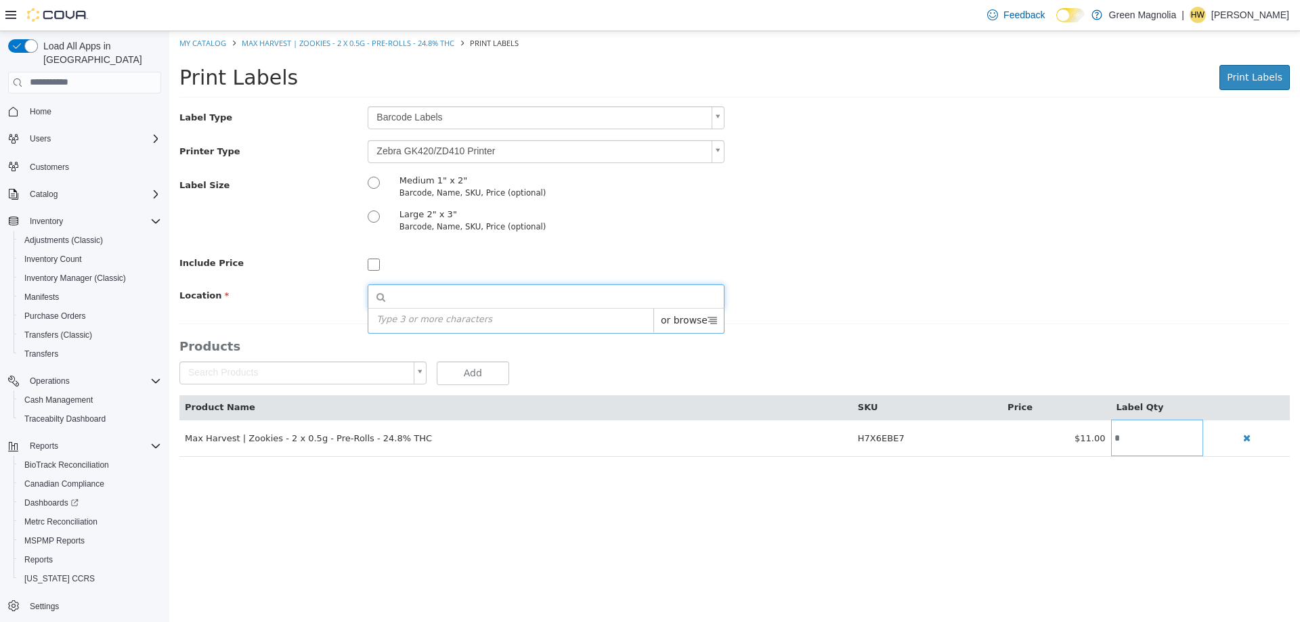
drag, startPoint x: 691, startPoint y: 320, endPoint x: 701, endPoint y: 326, distance: 12.2
click at [691, 320] on span "or browse" at bounding box center [688, 320] width 70 height 24
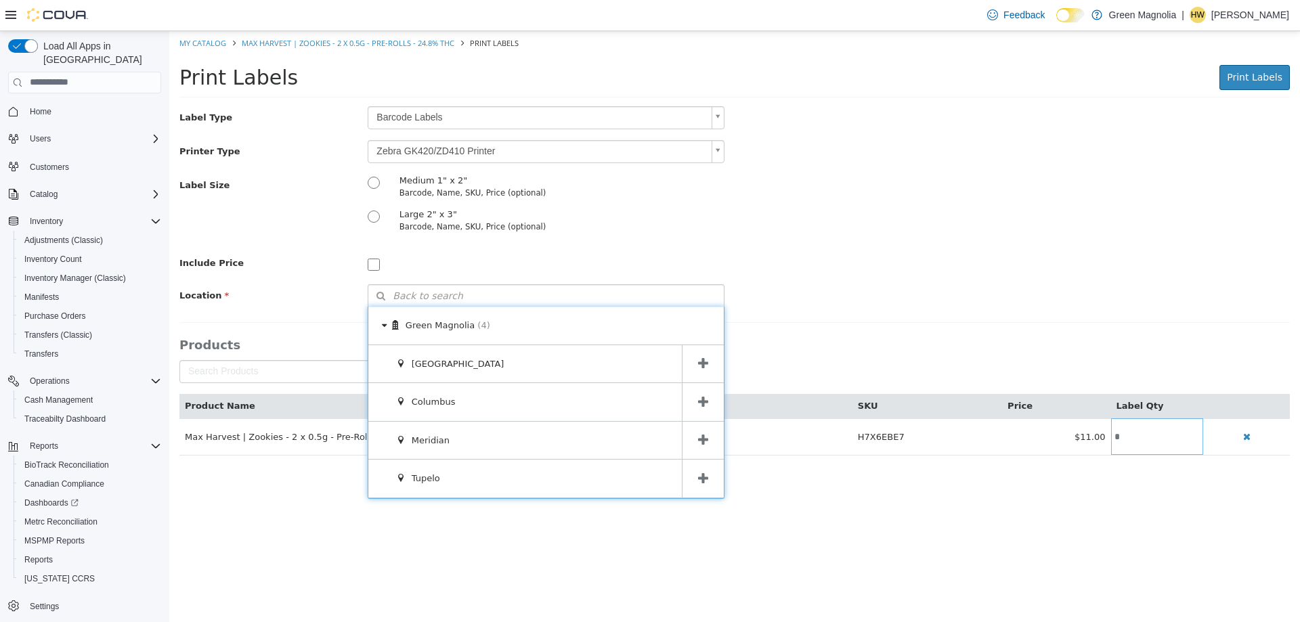
drag, startPoint x: 695, startPoint y: 356, endPoint x: 727, endPoint y: 359, distance: 31.9
click at [698, 358] on span at bounding box center [703, 364] width 42 height 38
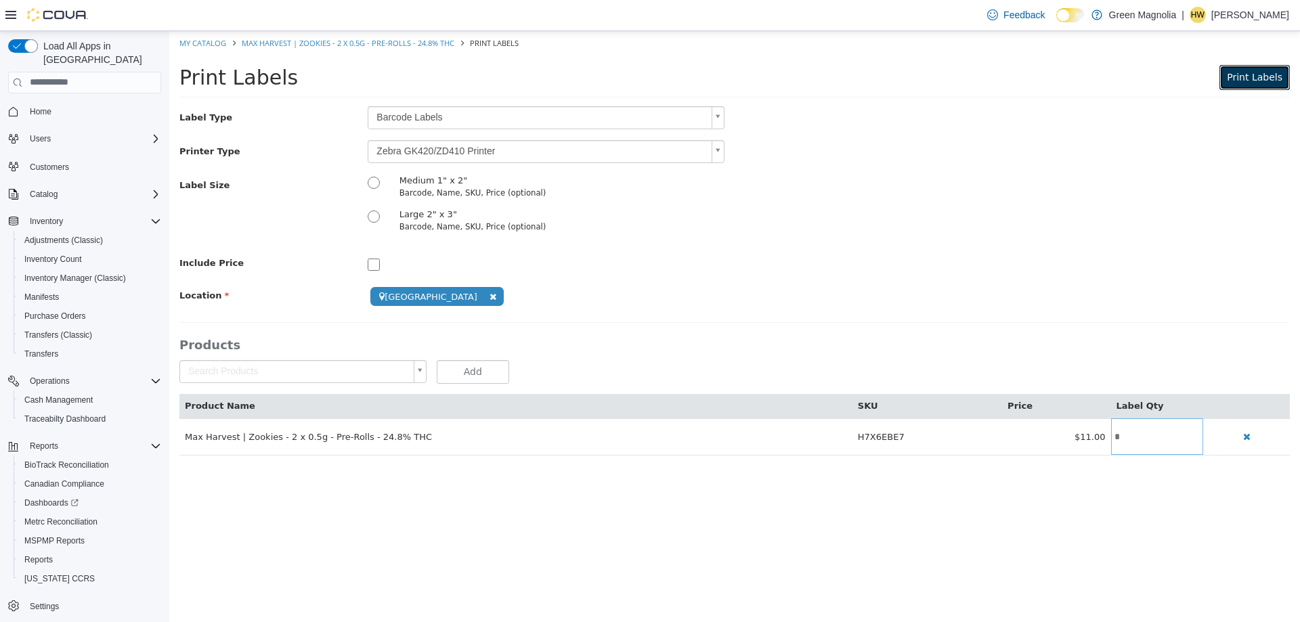
click at [1242, 74] on span "Print Labels" at bounding box center [1255, 76] width 56 height 11
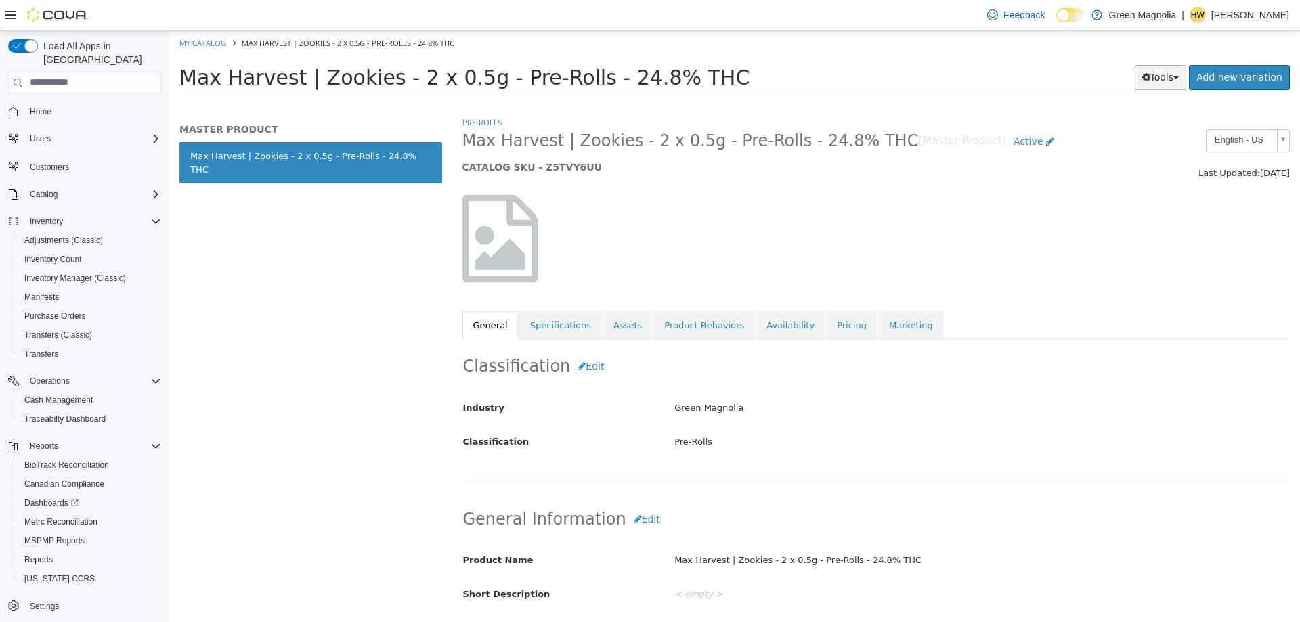
click at [1184, 81] on button "Tools" at bounding box center [1161, 76] width 52 height 25
click at [1119, 123] on link "Print Labels" at bounding box center [1132, 122] width 107 height 18
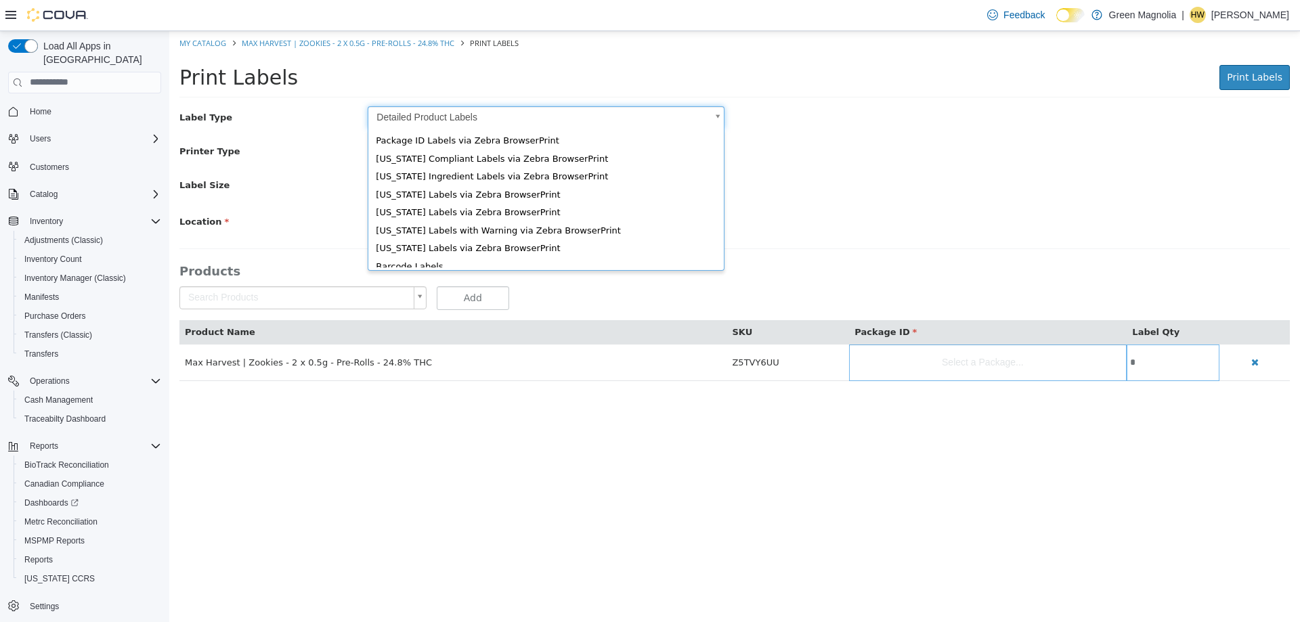
click at [522, 121] on body "Saving Bulk Changes... × My Catalog Max Harvest | Zookies - 2 x 0.5g - Pre-Roll…" at bounding box center [734, 212] width 1131 height 364
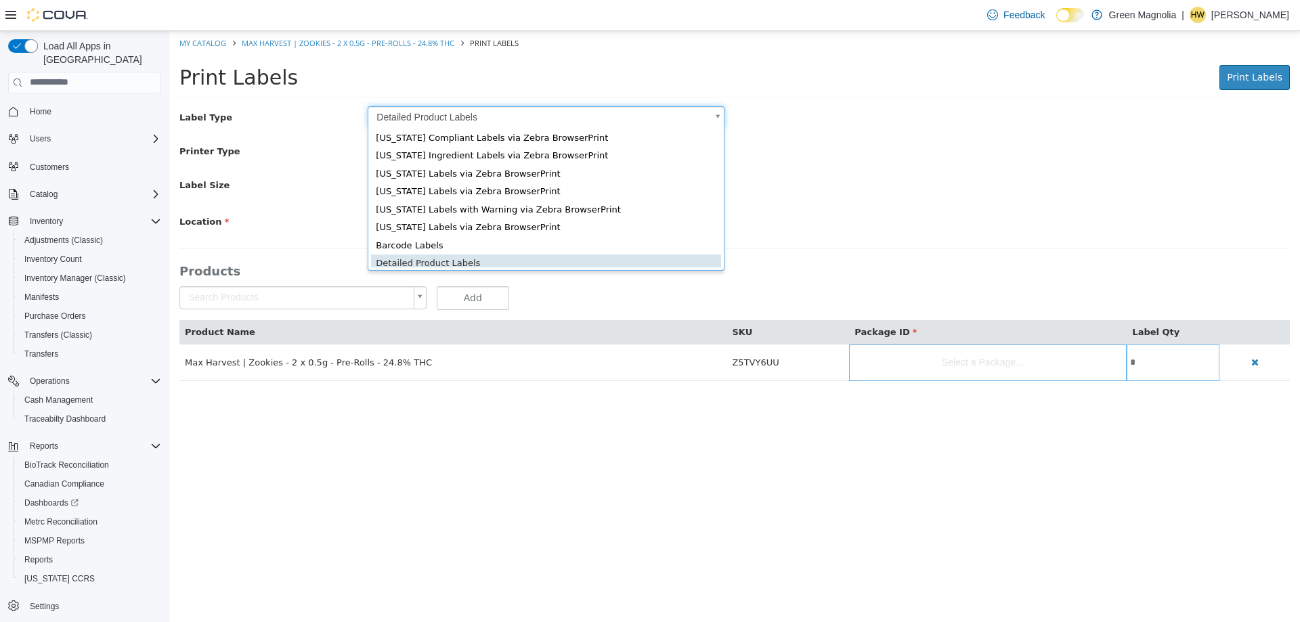
scroll to position [18, 0]
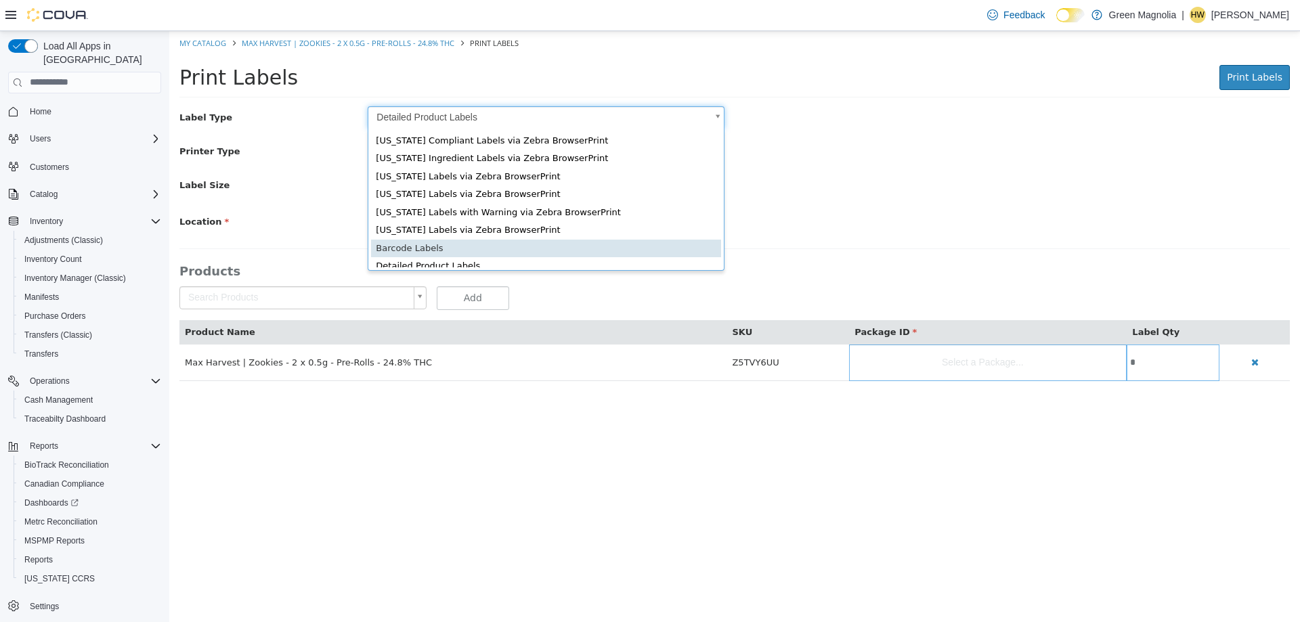
type input "*"
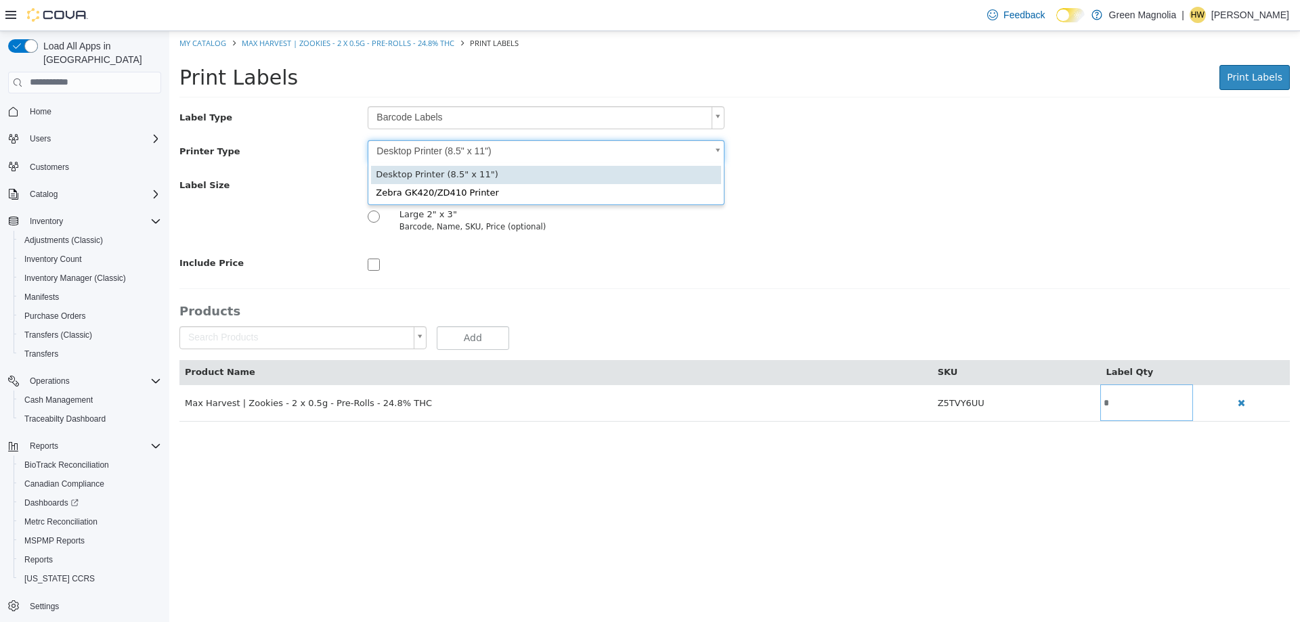
click at [466, 146] on body "Saving Bulk Changes... × My Catalog Max Harvest | Zookies - 2 x 0.5g - Pre-Roll…" at bounding box center [734, 232] width 1131 height 405
type input "*"
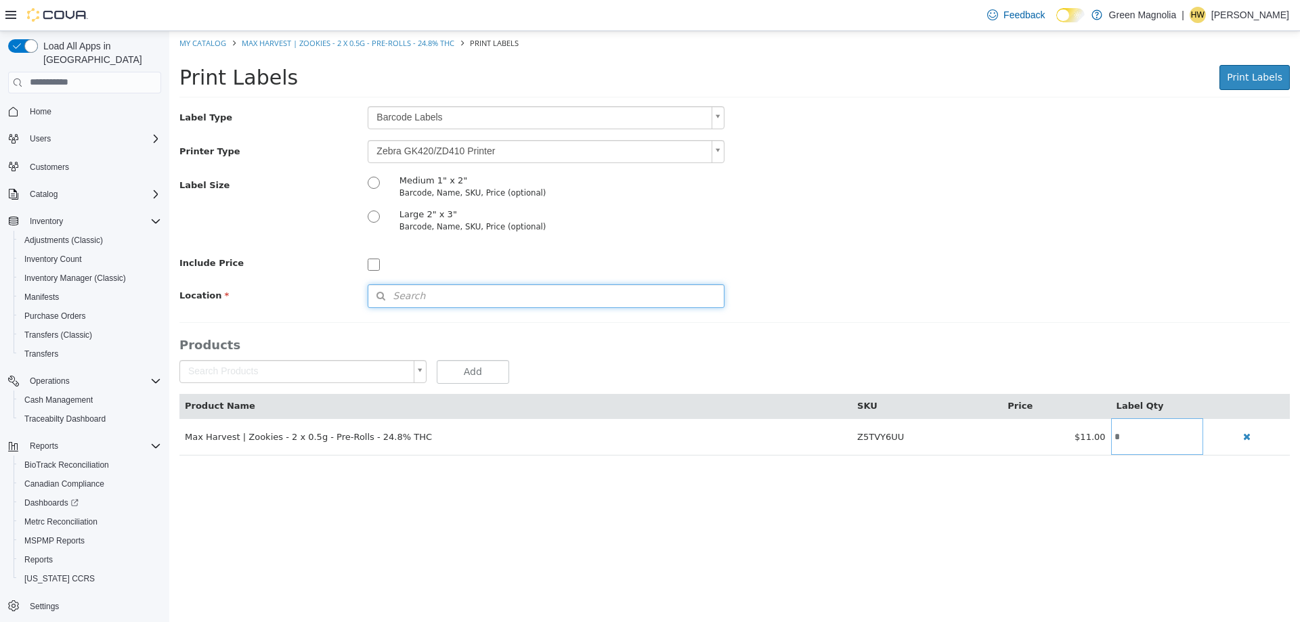
click at [429, 301] on button "Search" at bounding box center [546, 296] width 357 height 24
click at [693, 321] on span "or browse" at bounding box center [688, 320] width 70 height 24
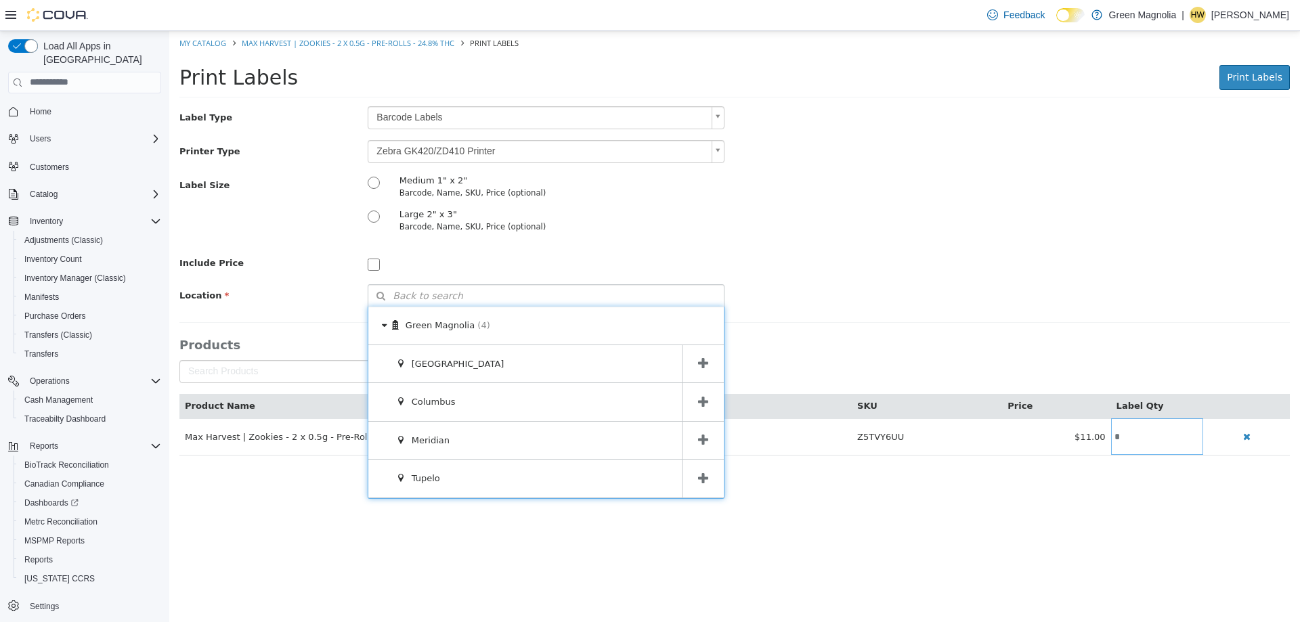
click at [706, 358] on icon at bounding box center [703, 363] width 10 height 13
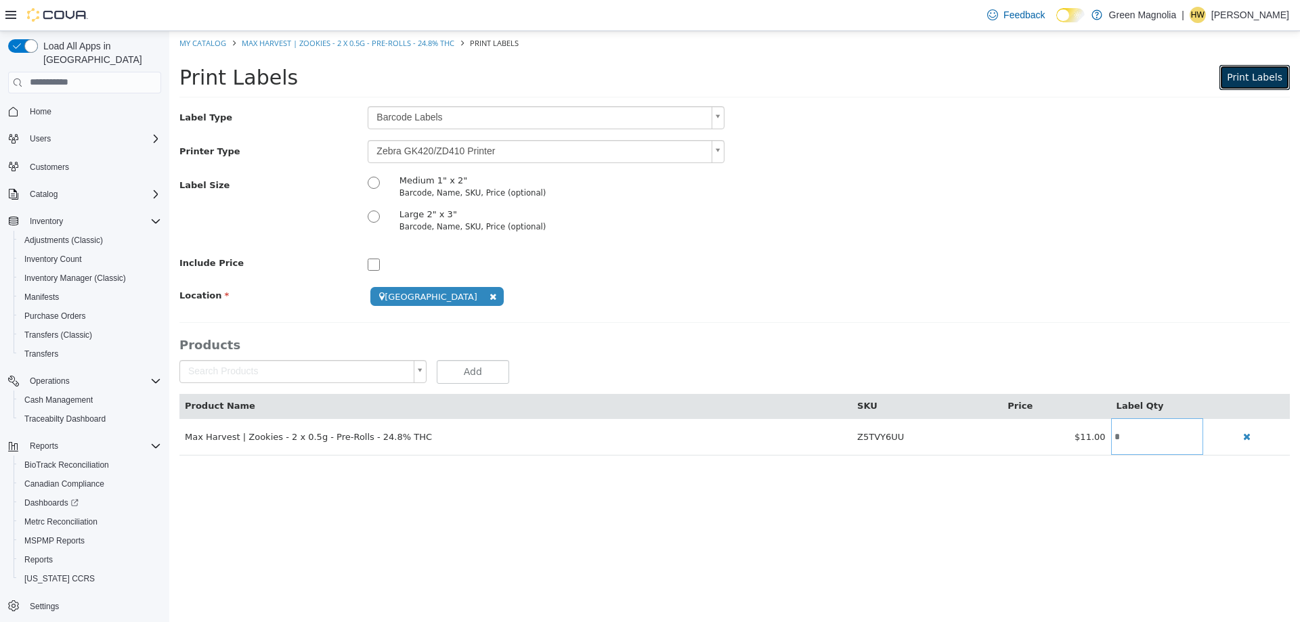
click at [1245, 81] on span "Print Labels" at bounding box center [1255, 76] width 56 height 11
